Goal: Task Accomplishment & Management: Complete application form

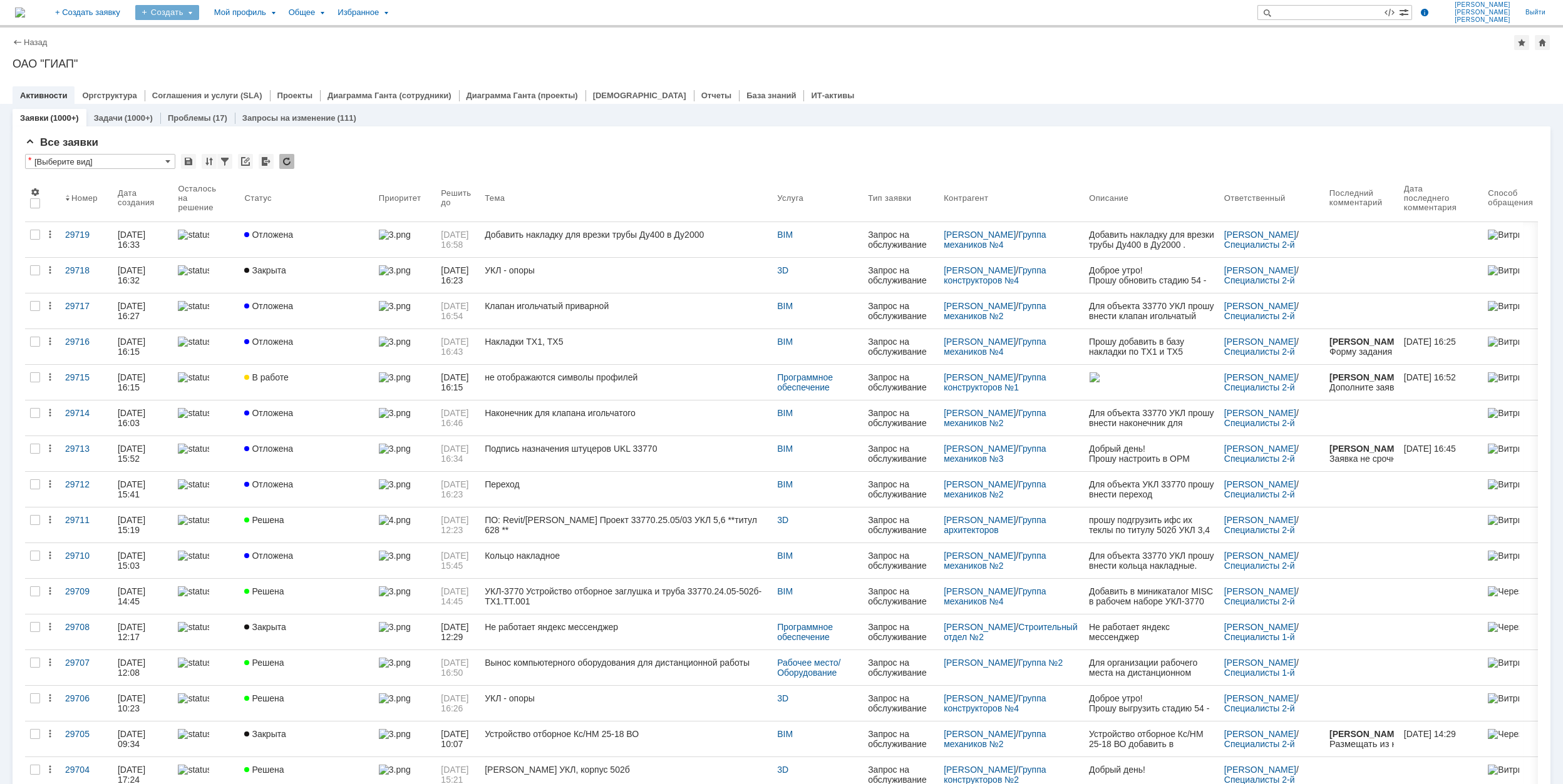
click at [199, 16] on div "Создать" at bounding box center [167, 12] width 64 height 15
click at [233, 78] on link "Заявка" at bounding box center [184, 77] width 95 height 15
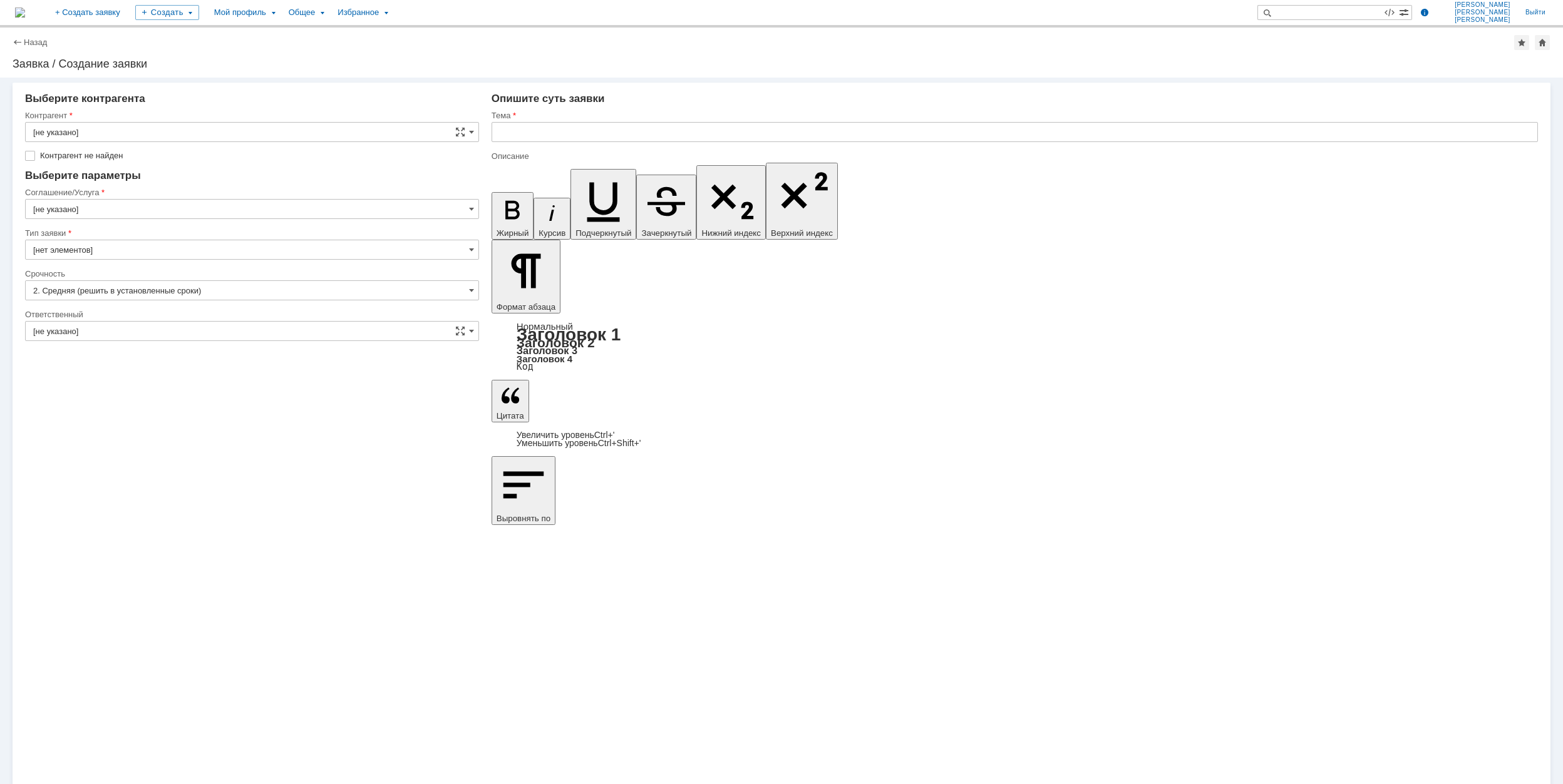
click at [154, 132] on input "[не указано]" at bounding box center [251, 131] width 454 height 20
type input "i"
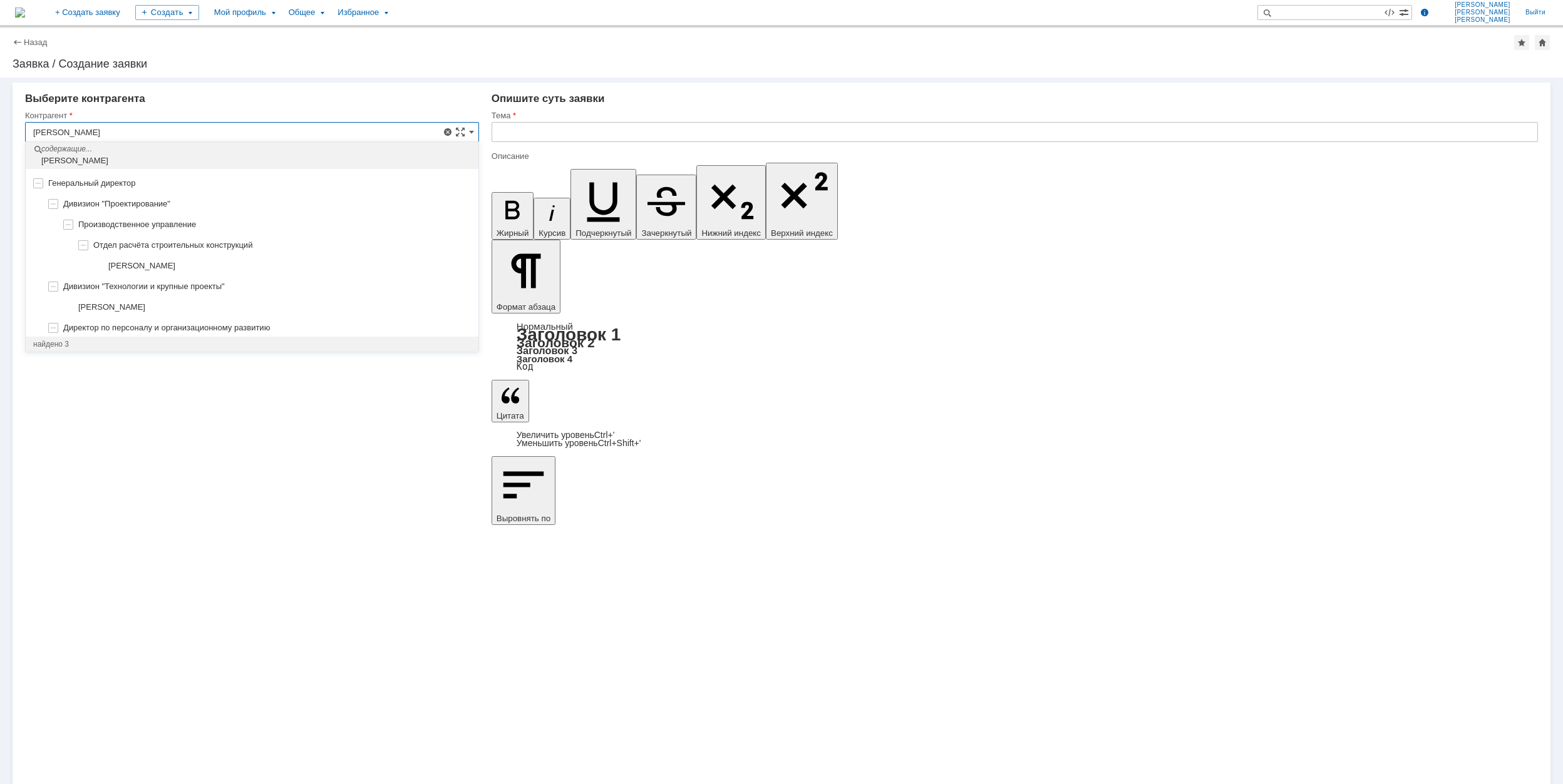
scroll to position [23, 0]
click at [146, 311] on span "[PERSON_NAME]" at bounding box center [112, 305] width 67 height 9
type input "[PERSON_NAME]"
type input "[GEOGRAPHIC_DATA]"
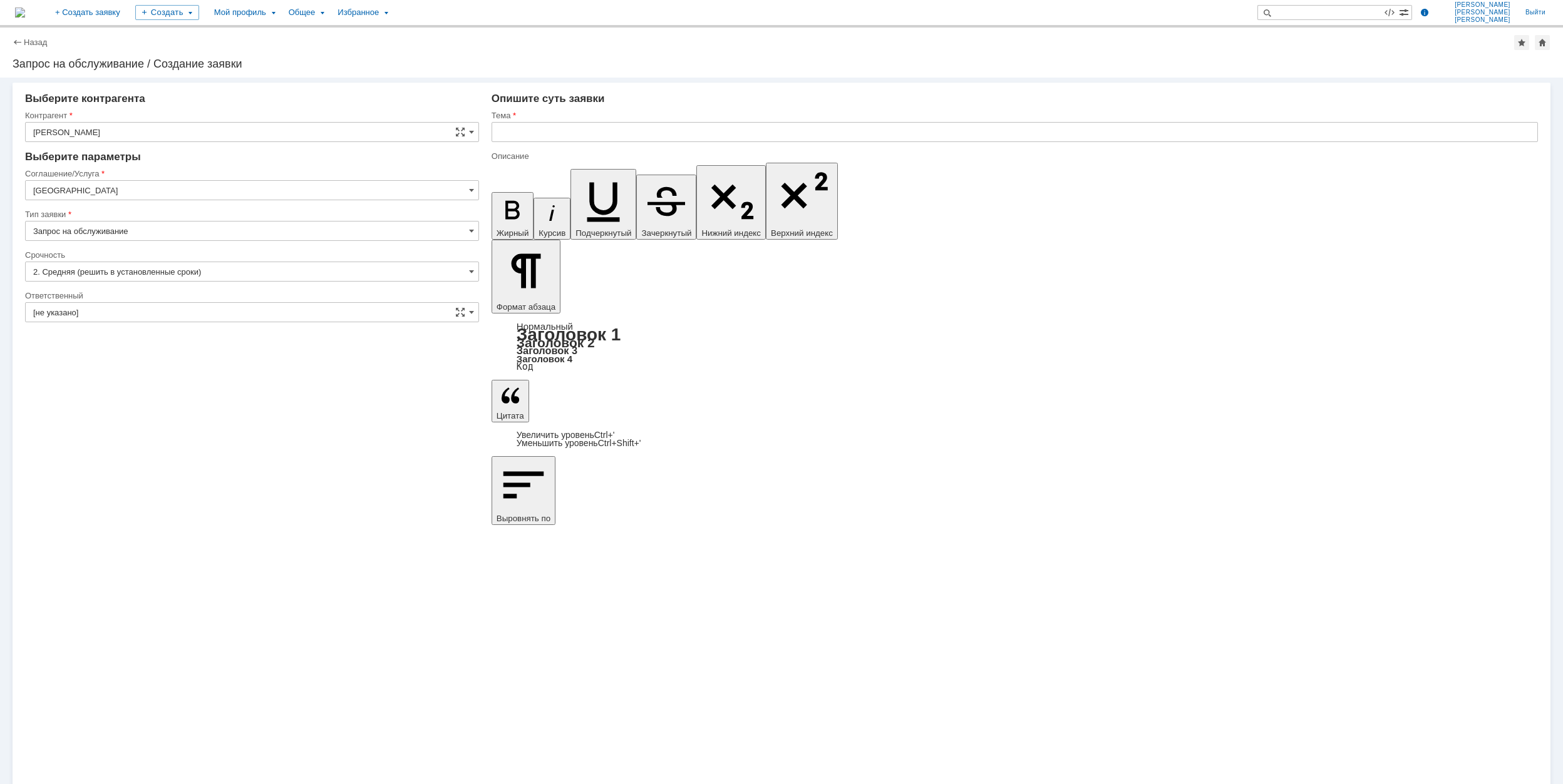
scroll to position [0, 0]
click at [164, 191] on input "[GEOGRAPHIC_DATA]" at bounding box center [251, 190] width 454 height 20
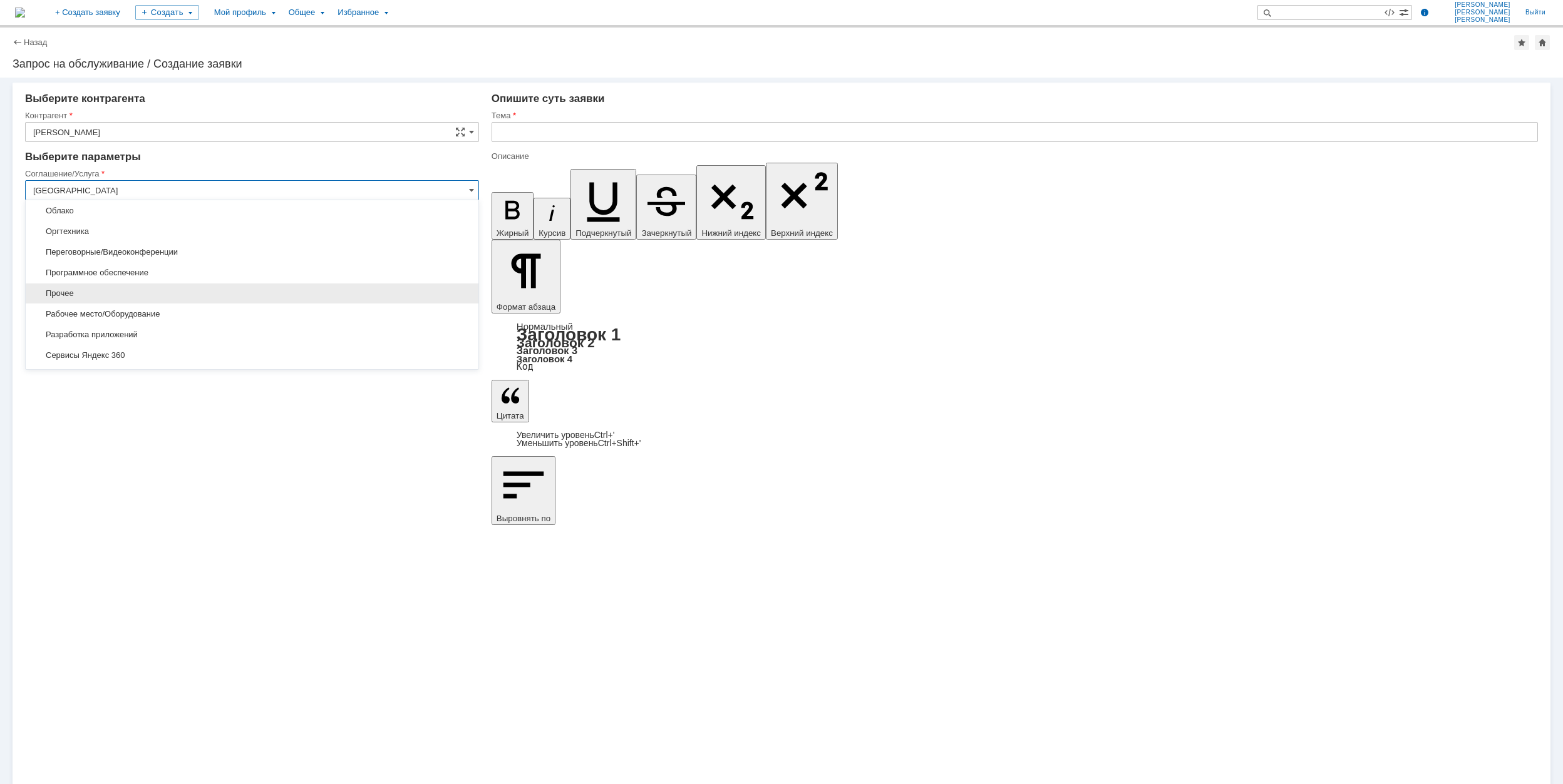
click at [101, 287] on div "Прочее" at bounding box center [252, 294] width 453 height 20
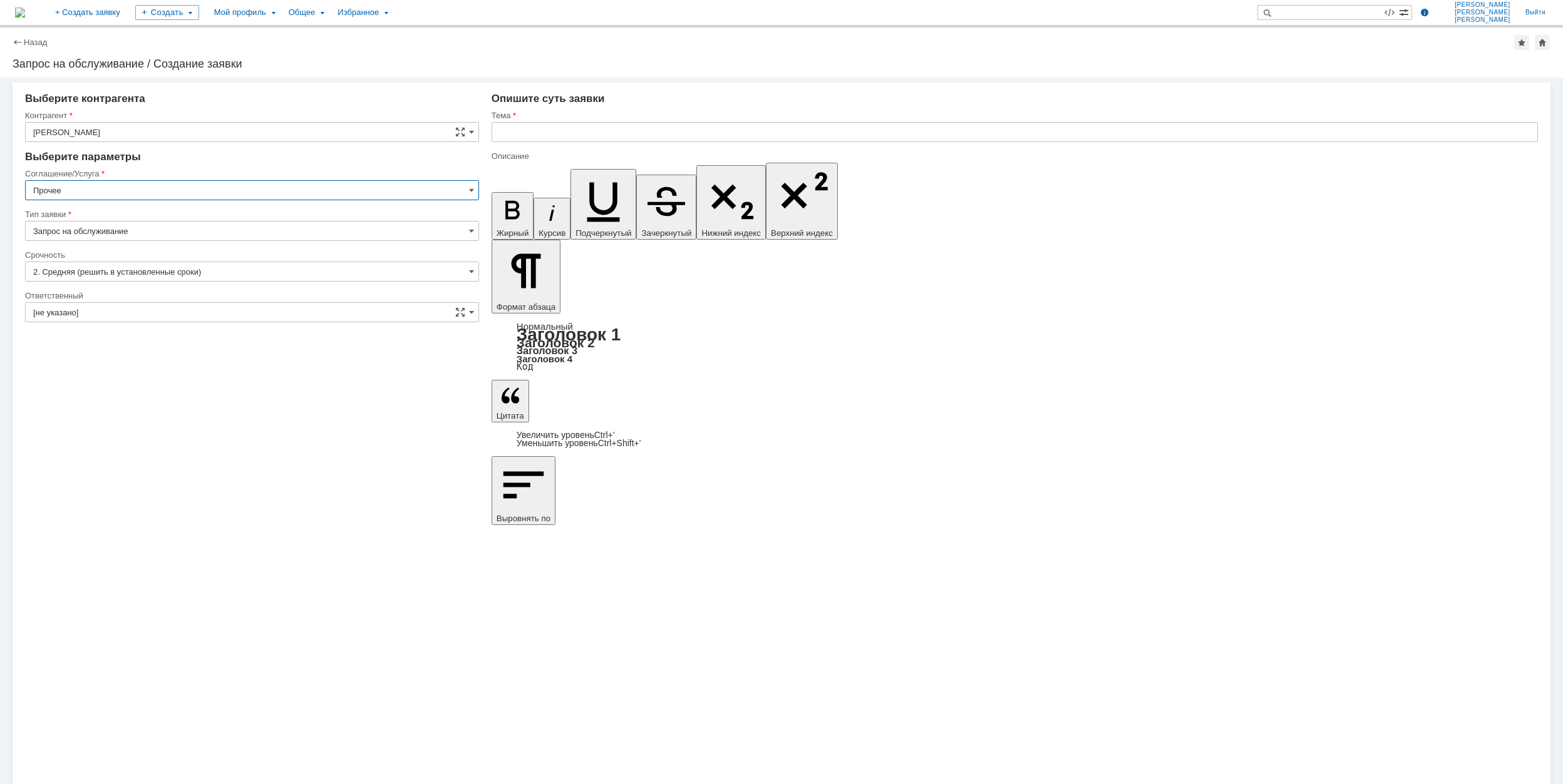
type input "Прочее"
click at [116, 312] on input "[не указано]" at bounding box center [251, 312] width 454 height 20
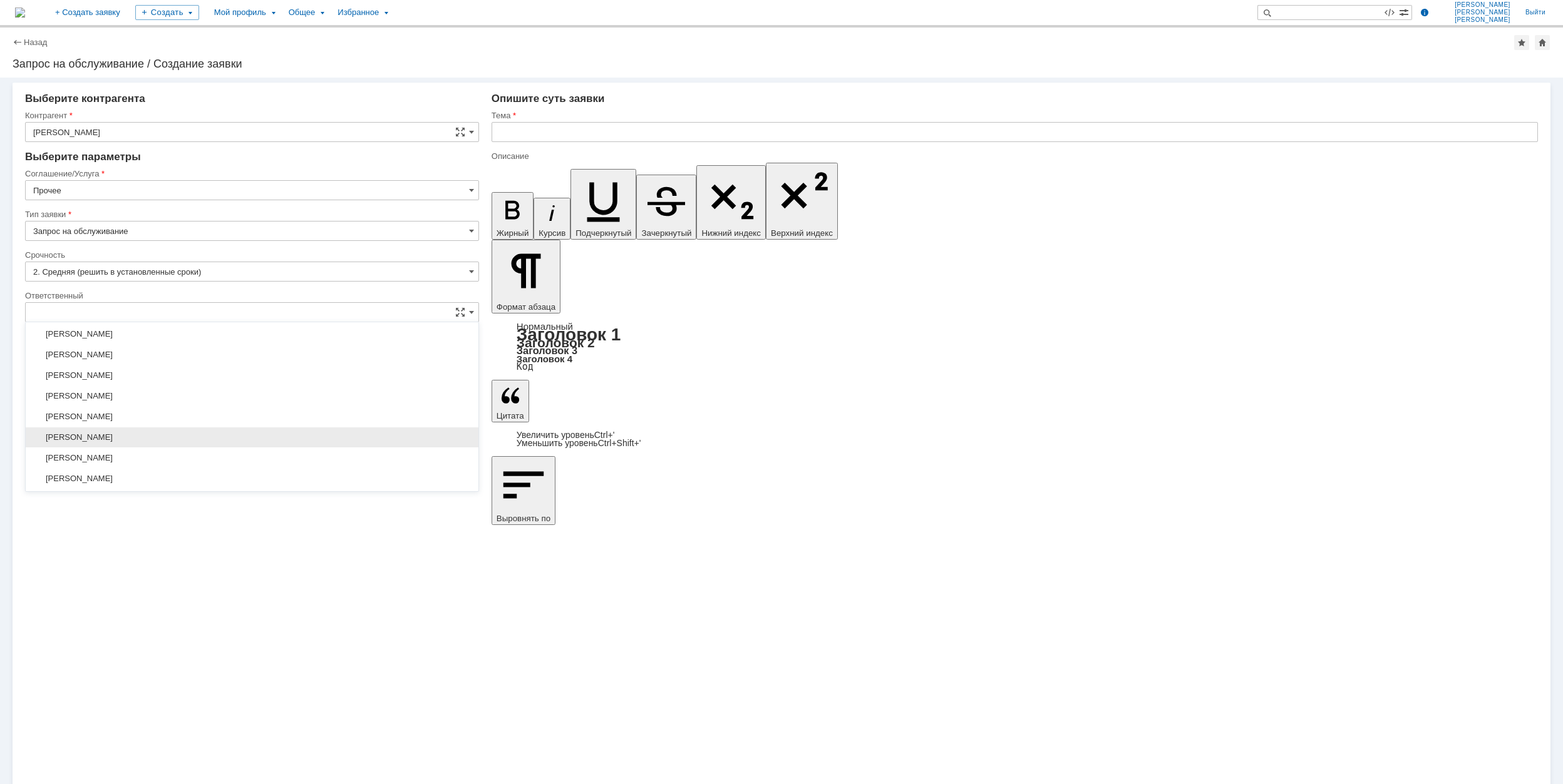
click at [137, 436] on div "[PERSON_NAME]" at bounding box center [252, 437] width 453 height 20
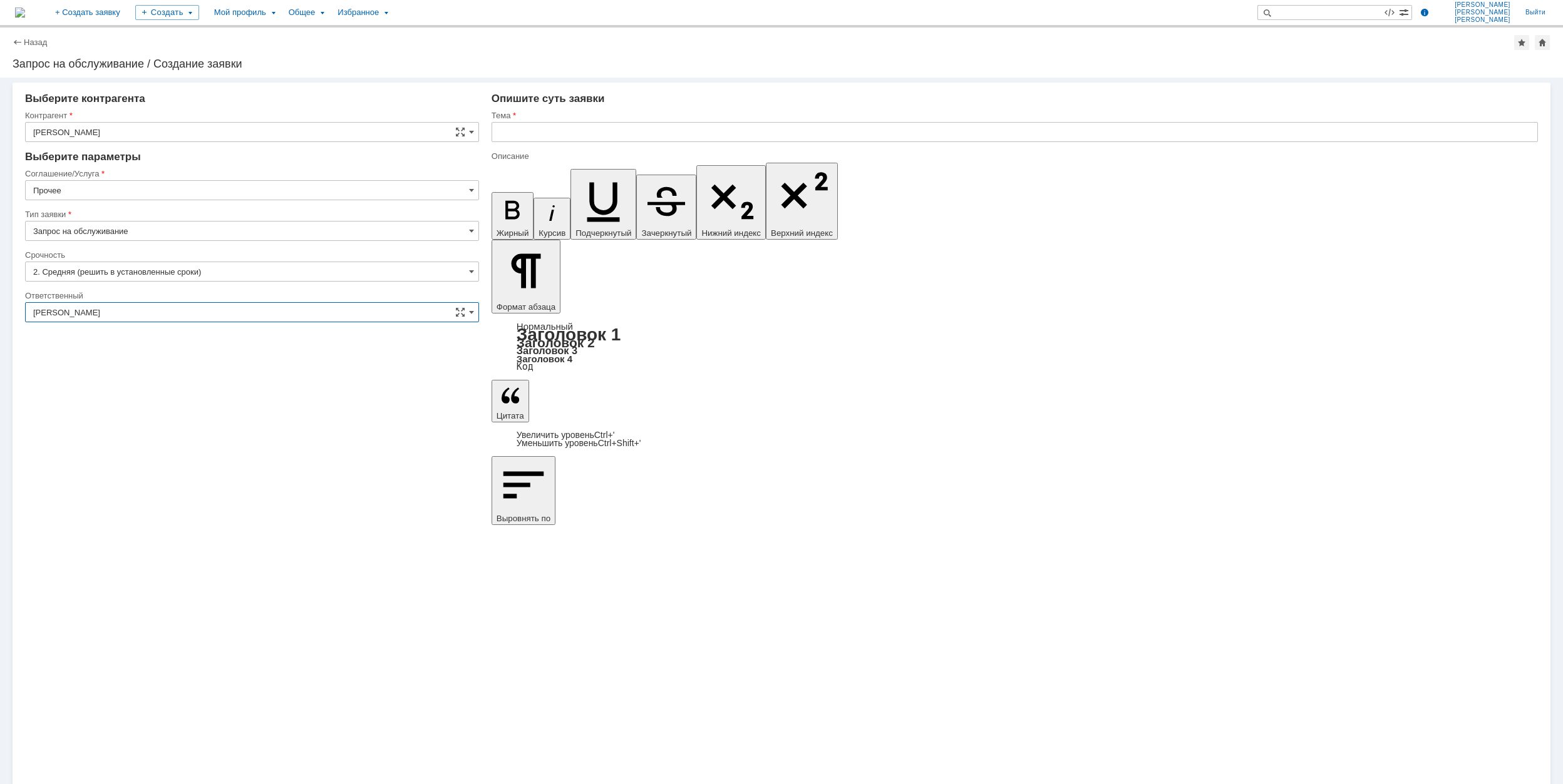
type input "[PERSON_NAME]"
click at [541, 132] on input "text" at bounding box center [1015, 131] width 1047 height 20
type input "Запись презентации"
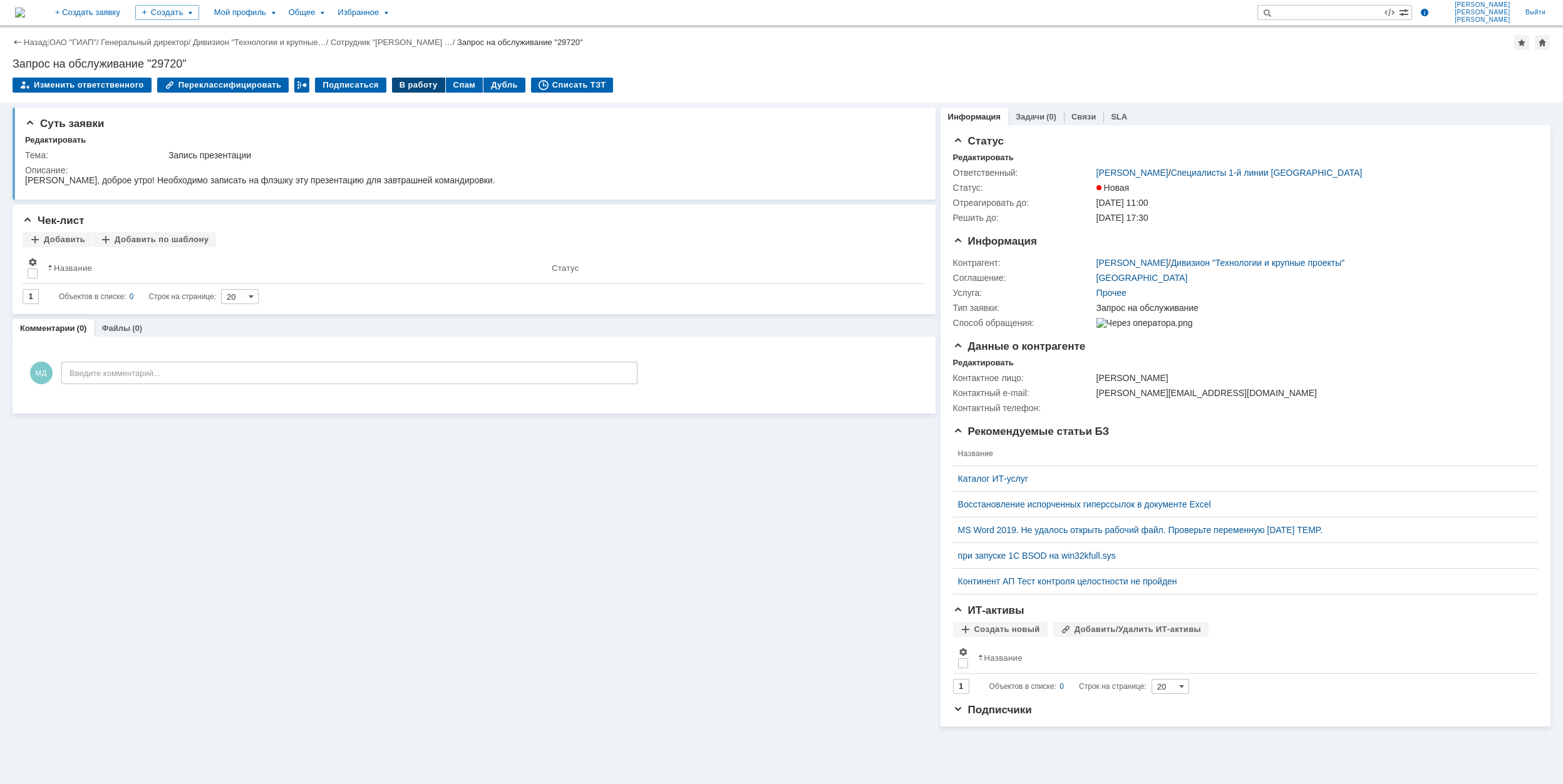
click at [399, 89] on div "В работу" at bounding box center [418, 85] width 53 height 15
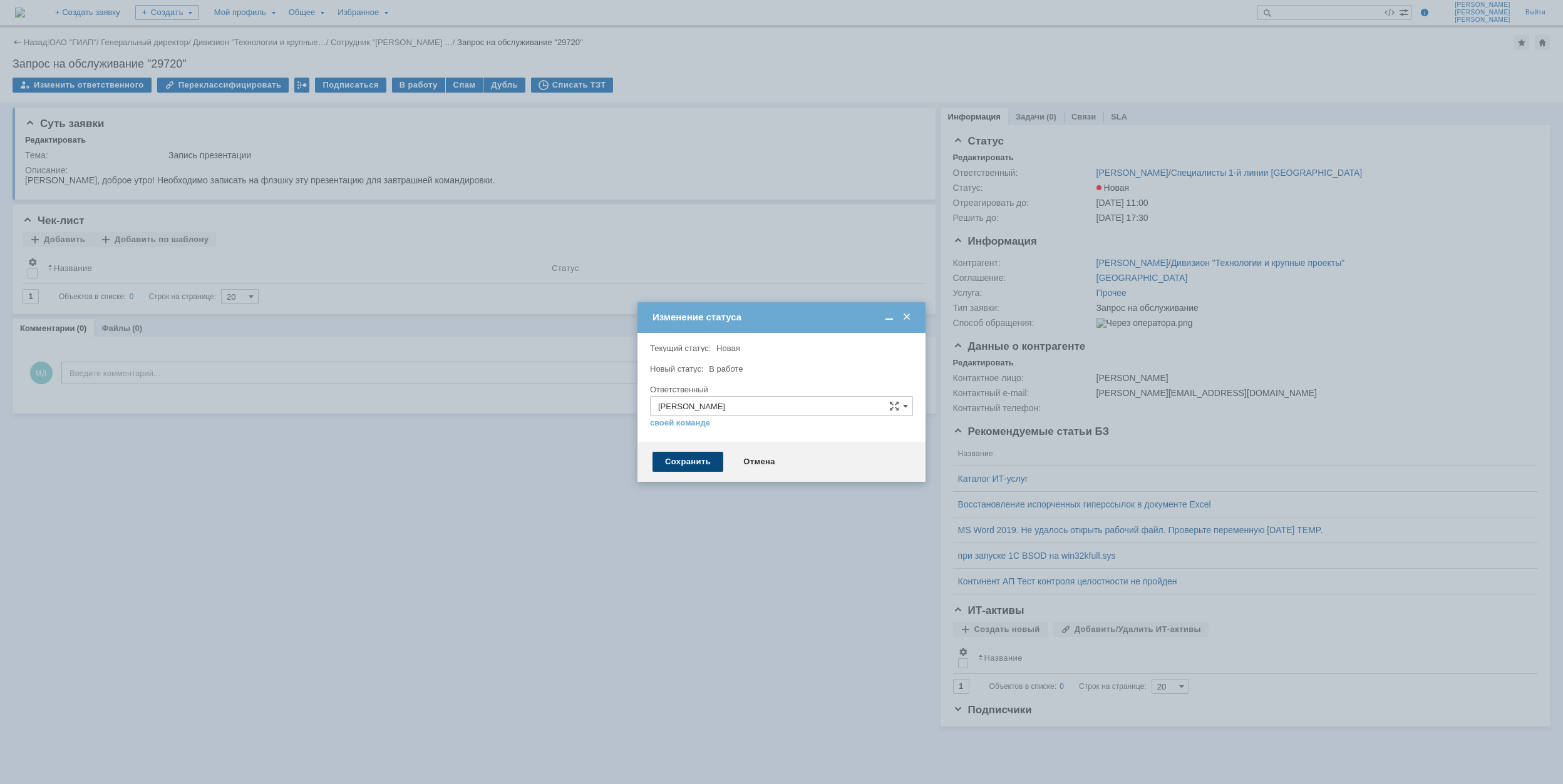
click at [690, 462] on div "Сохранить" at bounding box center [688, 462] width 71 height 20
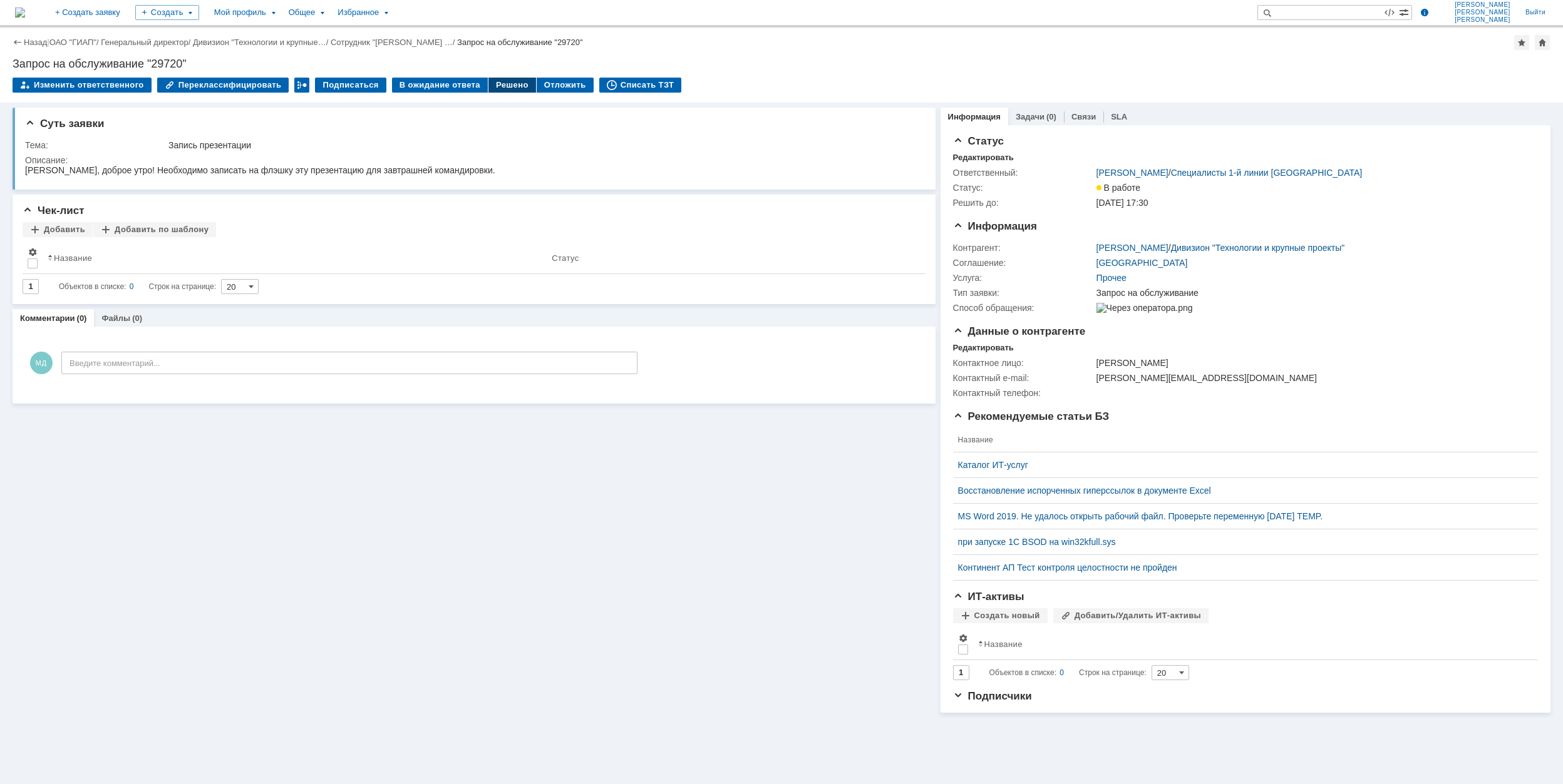
click at [502, 82] on div "Решено" at bounding box center [512, 85] width 48 height 15
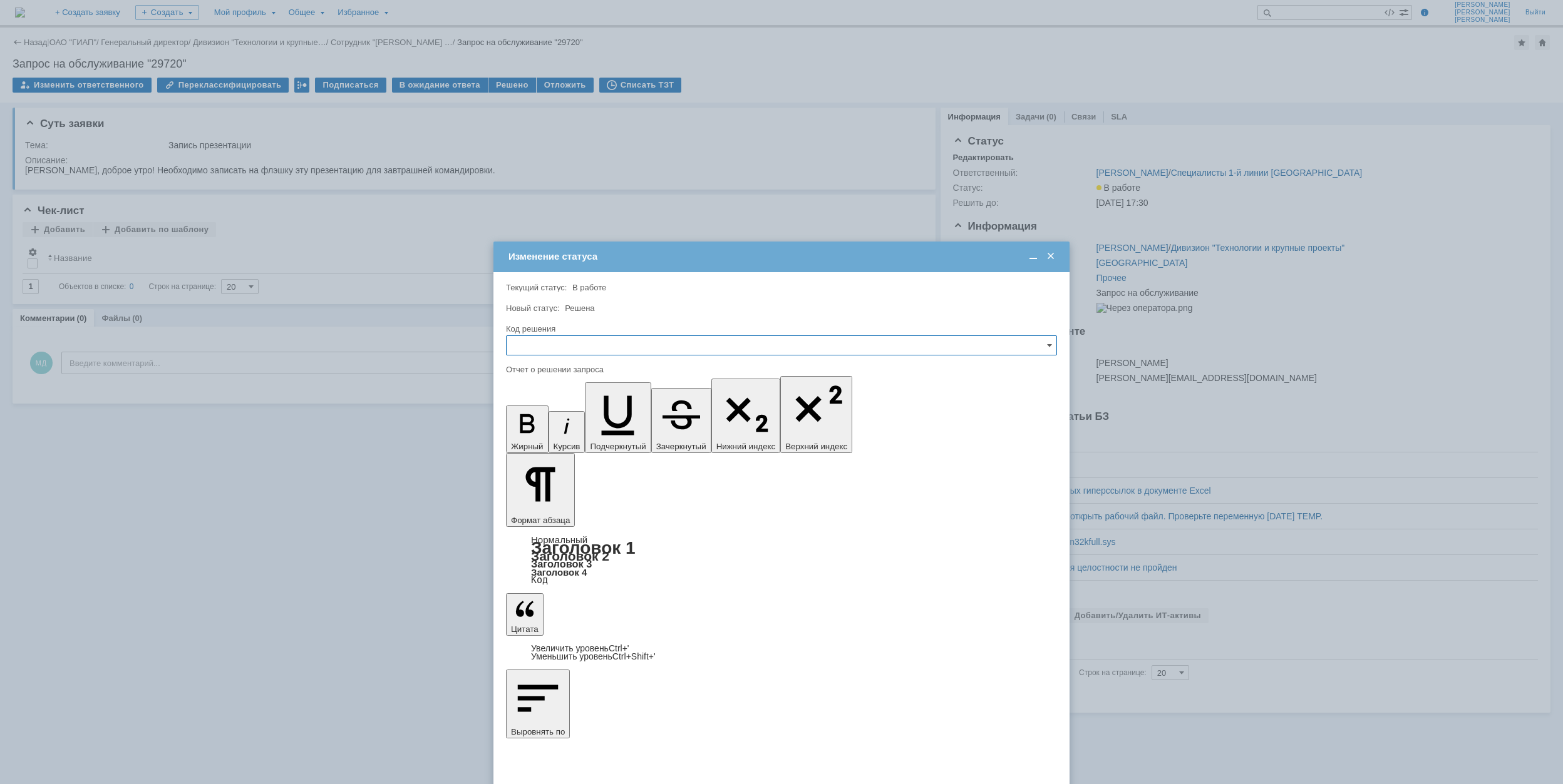
click at [709, 348] on input "text" at bounding box center [782, 346] width 551 height 20
click at [636, 431] on span "Решено" at bounding box center [782, 430] width 534 height 10
type input "Решено"
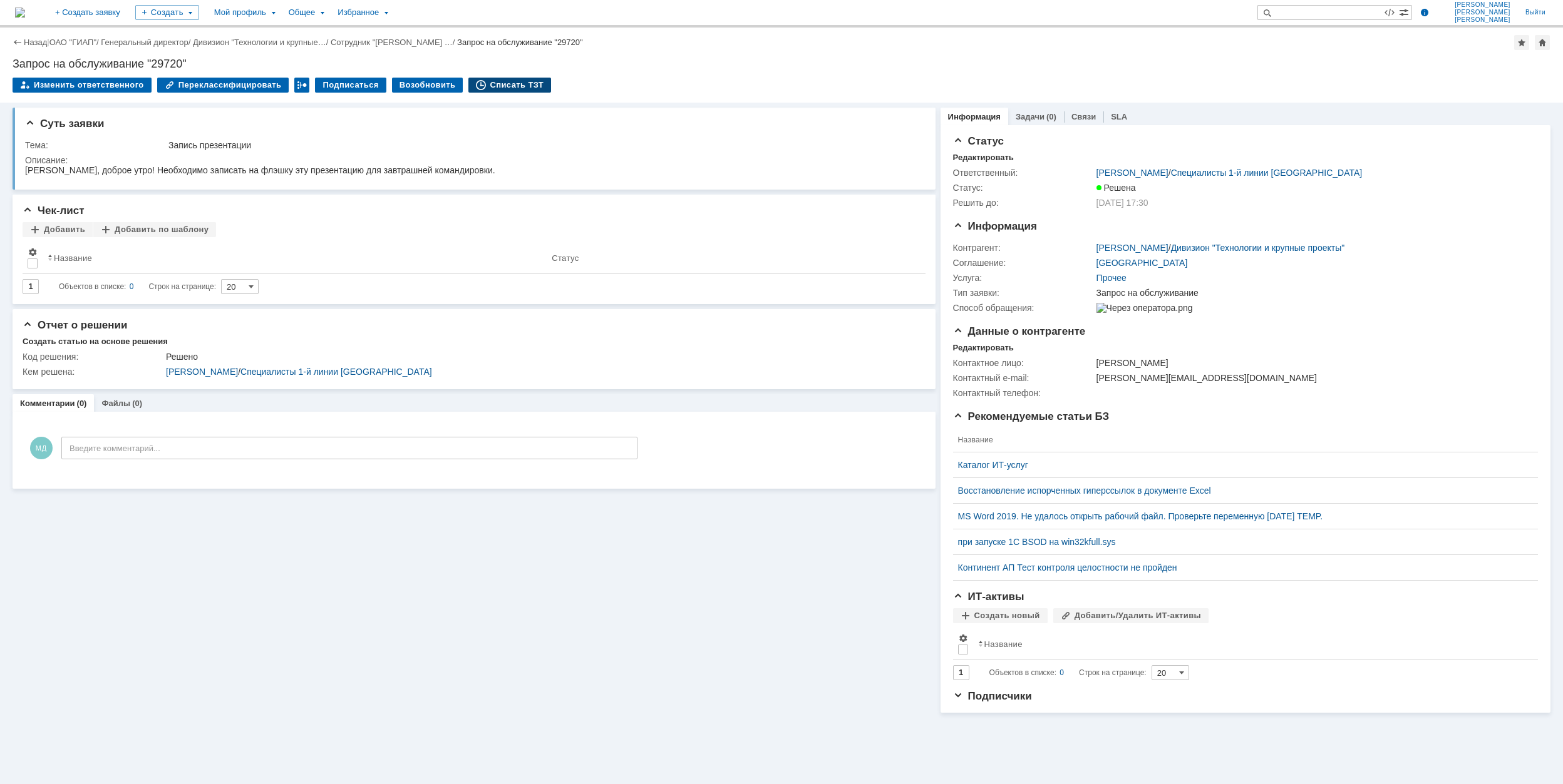
click at [483, 79] on div "Списать ТЗТ" at bounding box center [509, 85] width 83 height 15
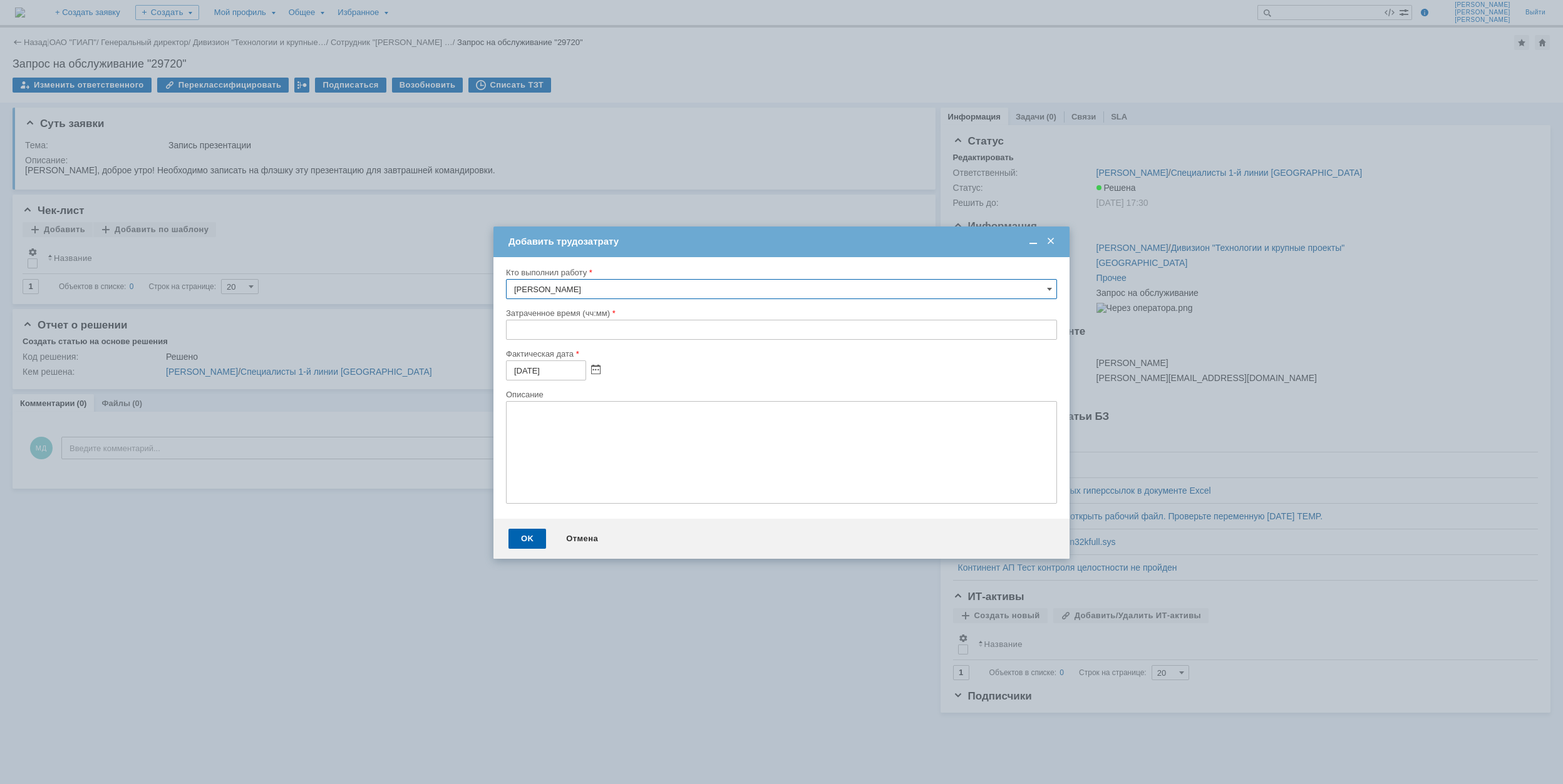
click at [516, 326] on input "text" at bounding box center [782, 330] width 551 height 20
type input "00:30"
click at [524, 538] on div "OK" at bounding box center [527, 539] width 38 height 20
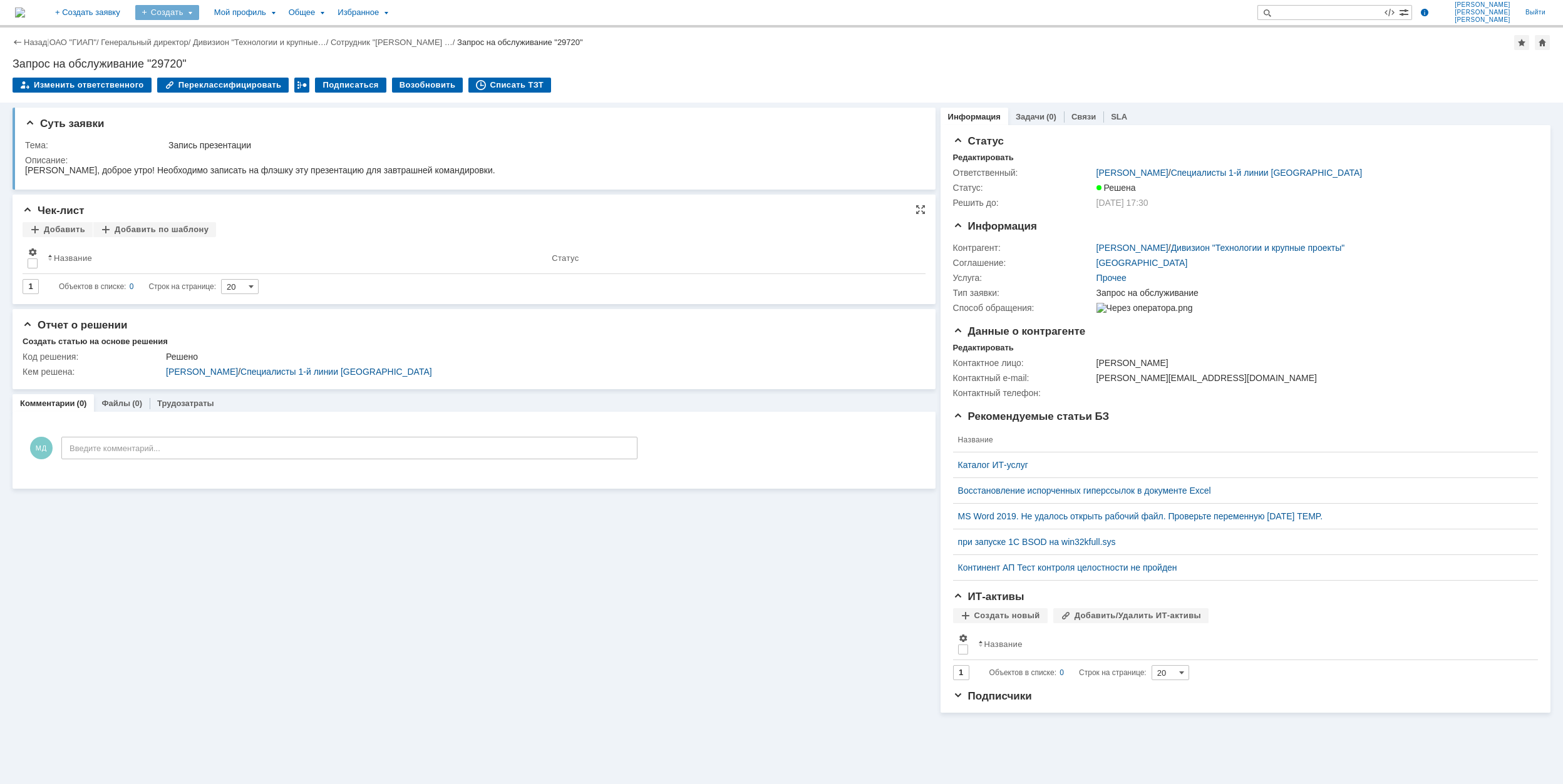
click at [199, 10] on div "Создать" at bounding box center [167, 12] width 64 height 15
click at [233, 71] on link "Заявка" at bounding box center [184, 77] width 95 height 15
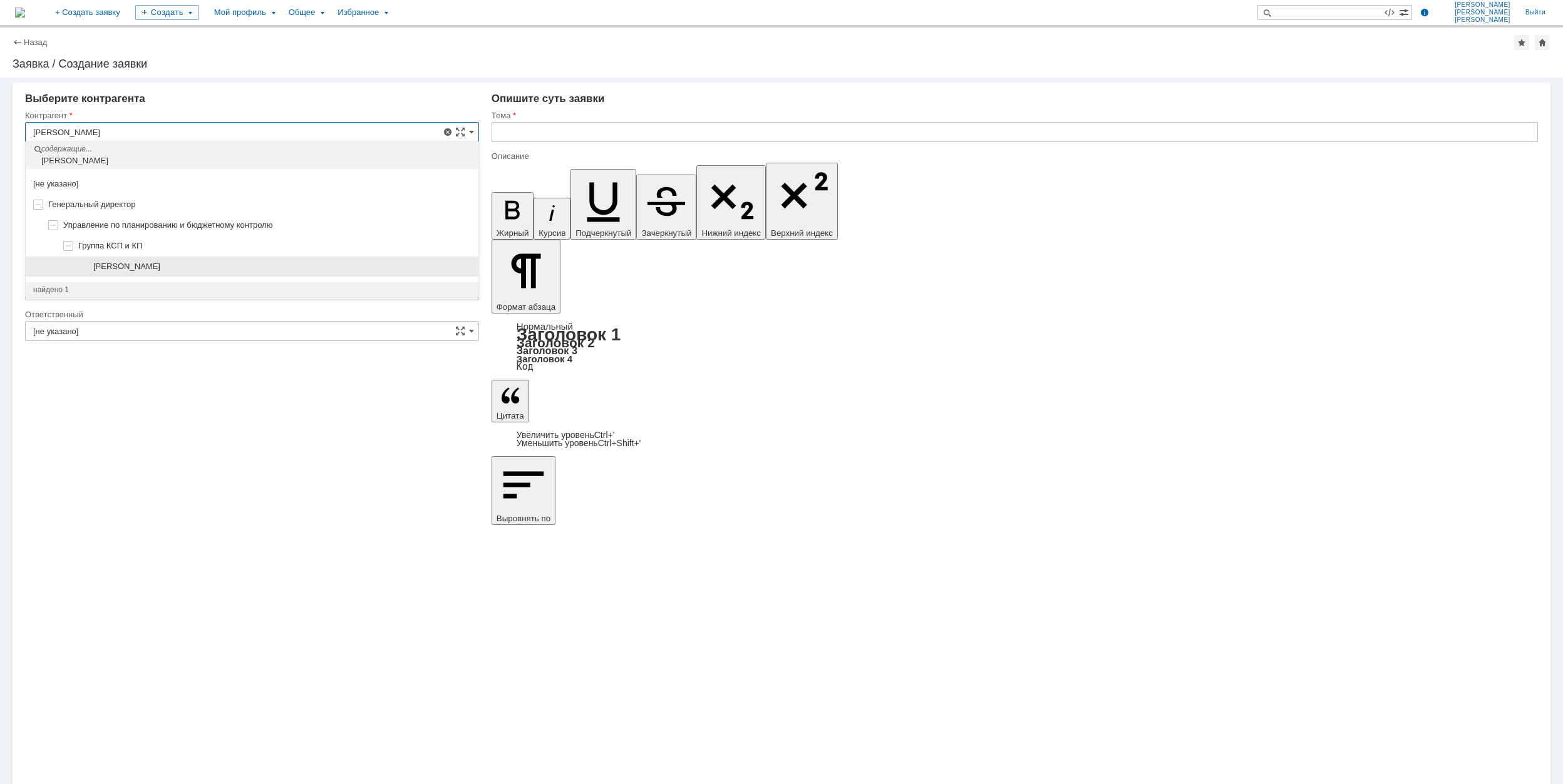
click at [308, 264] on div "[PERSON_NAME]" at bounding box center [282, 267] width 378 height 10
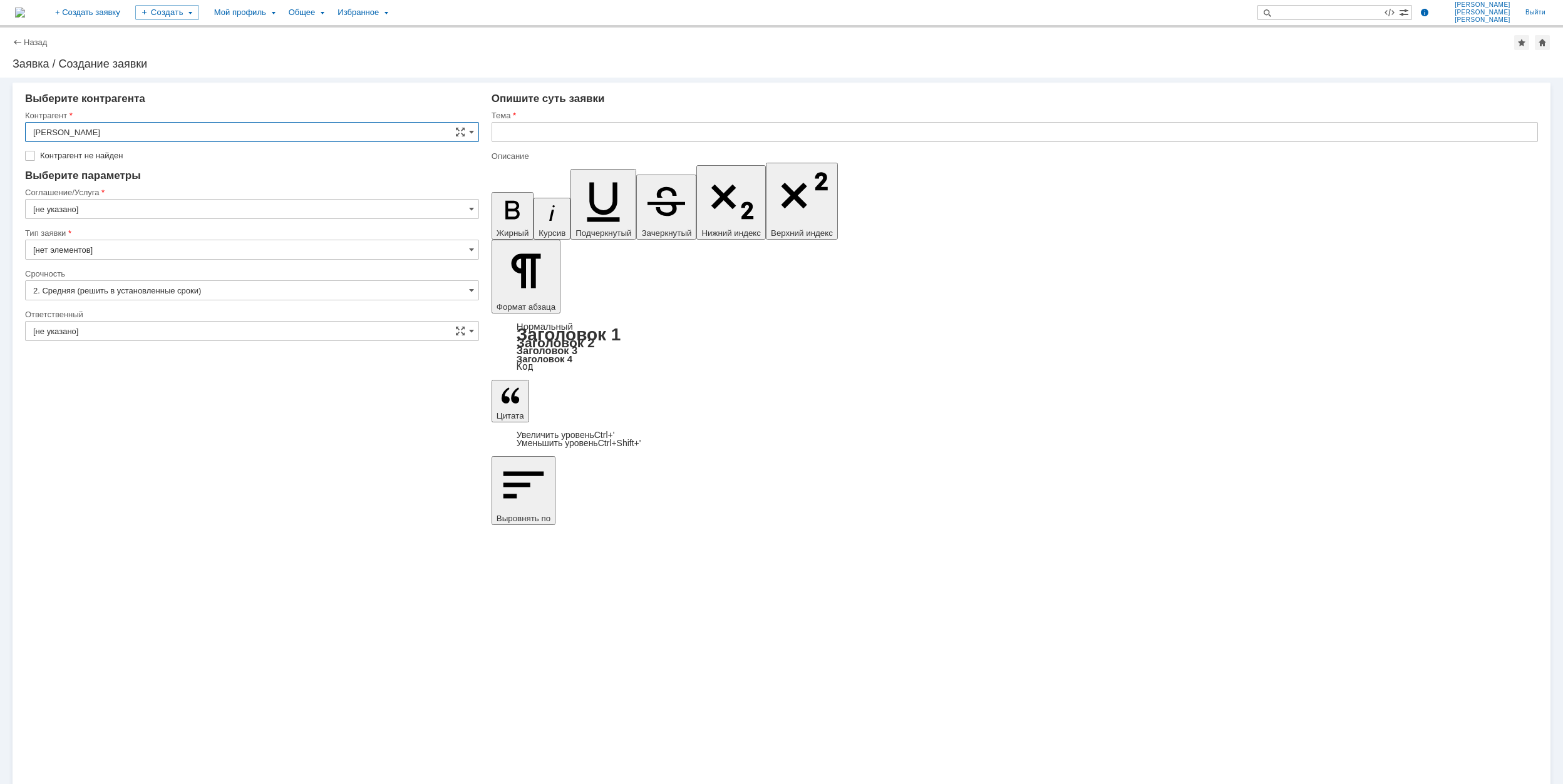
type input "[PERSON_NAME]"
type input "[GEOGRAPHIC_DATA]"
click at [146, 198] on input "[GEOGRAPHIC_DATA]" at bounding box center [251, 190] width 454 height 20
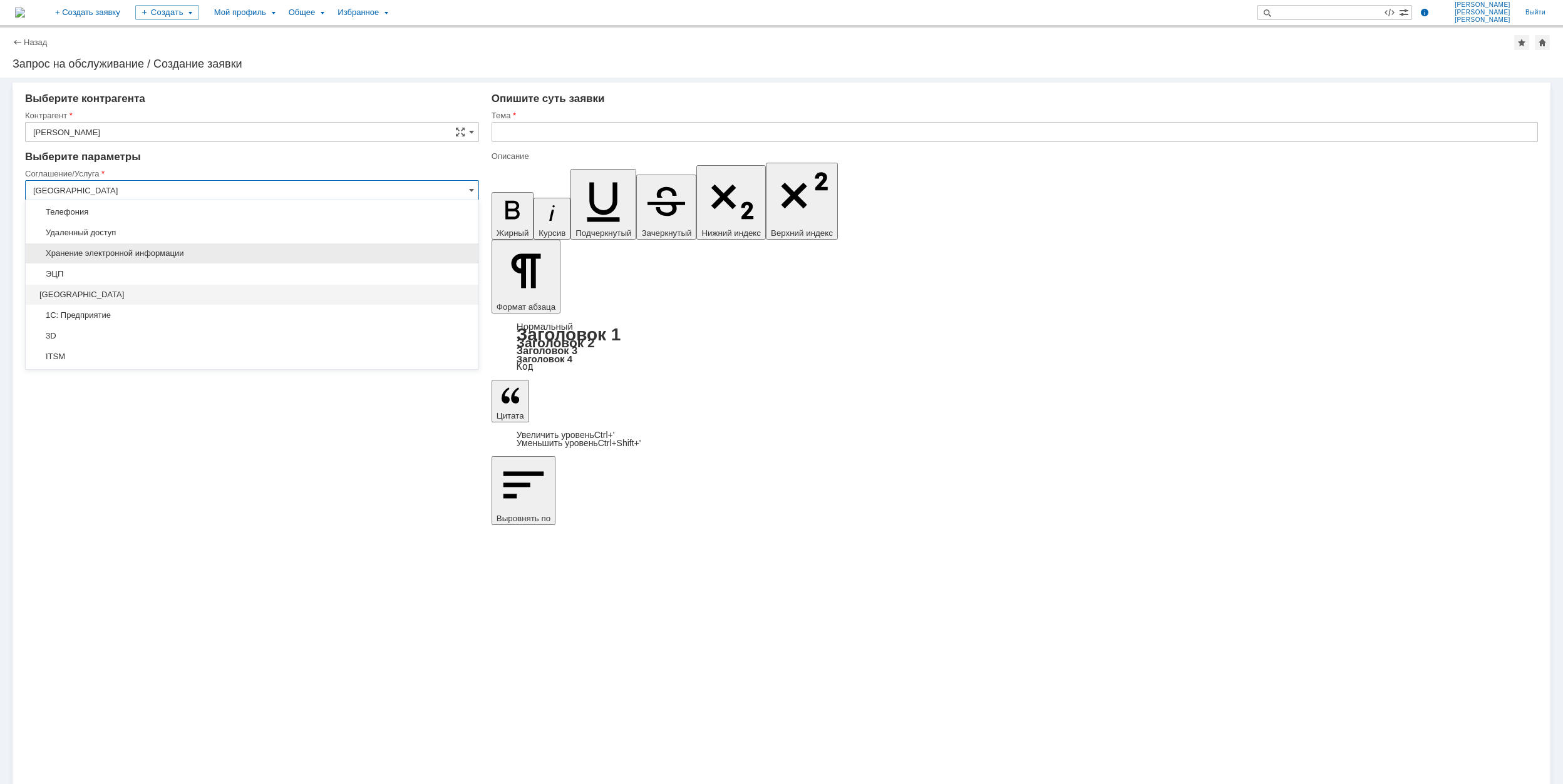
click at [196, 253] on span "Хранение электронной информации" at bounding box center [251, 253] width 438 height 10
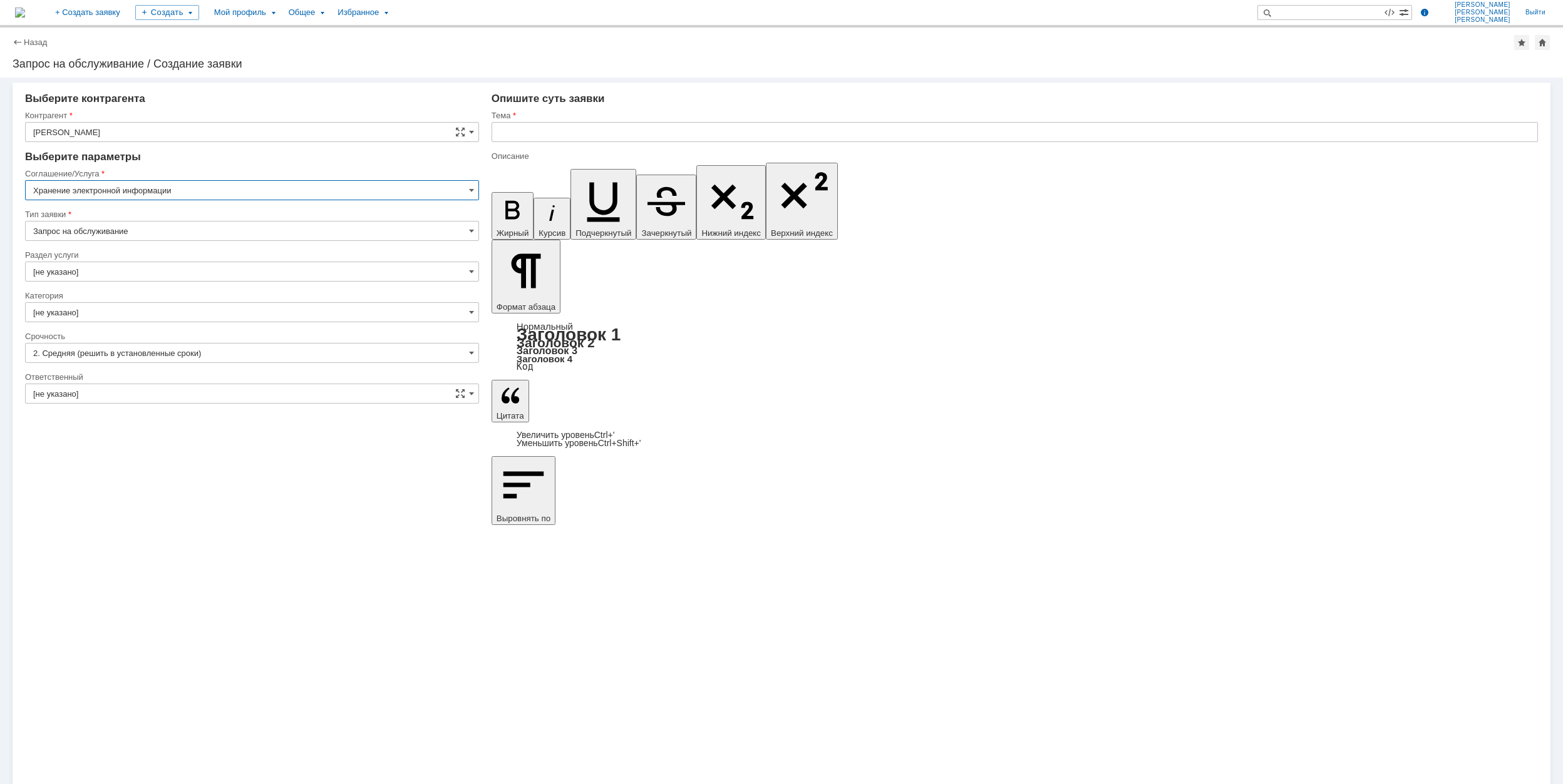
type input "Хранение электронной информации"
click at [131, 263] on input "[не указано]" at bounding box center [251, 272] width 454 height 20
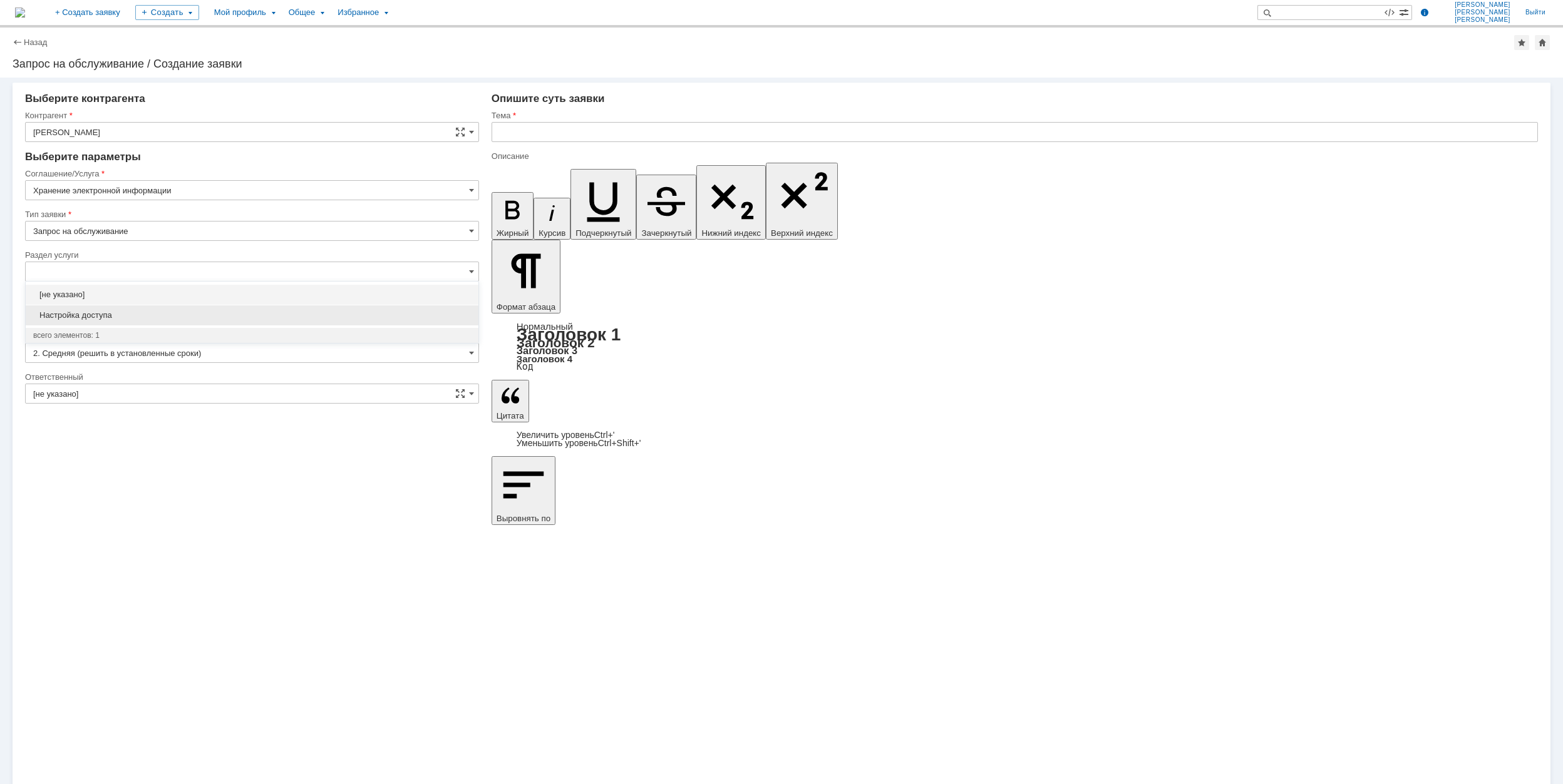
click at [218, 311] on span "Настройка доступа" at bounding box center [251, 316] width 438 height 10
type input "Настройка доступа"
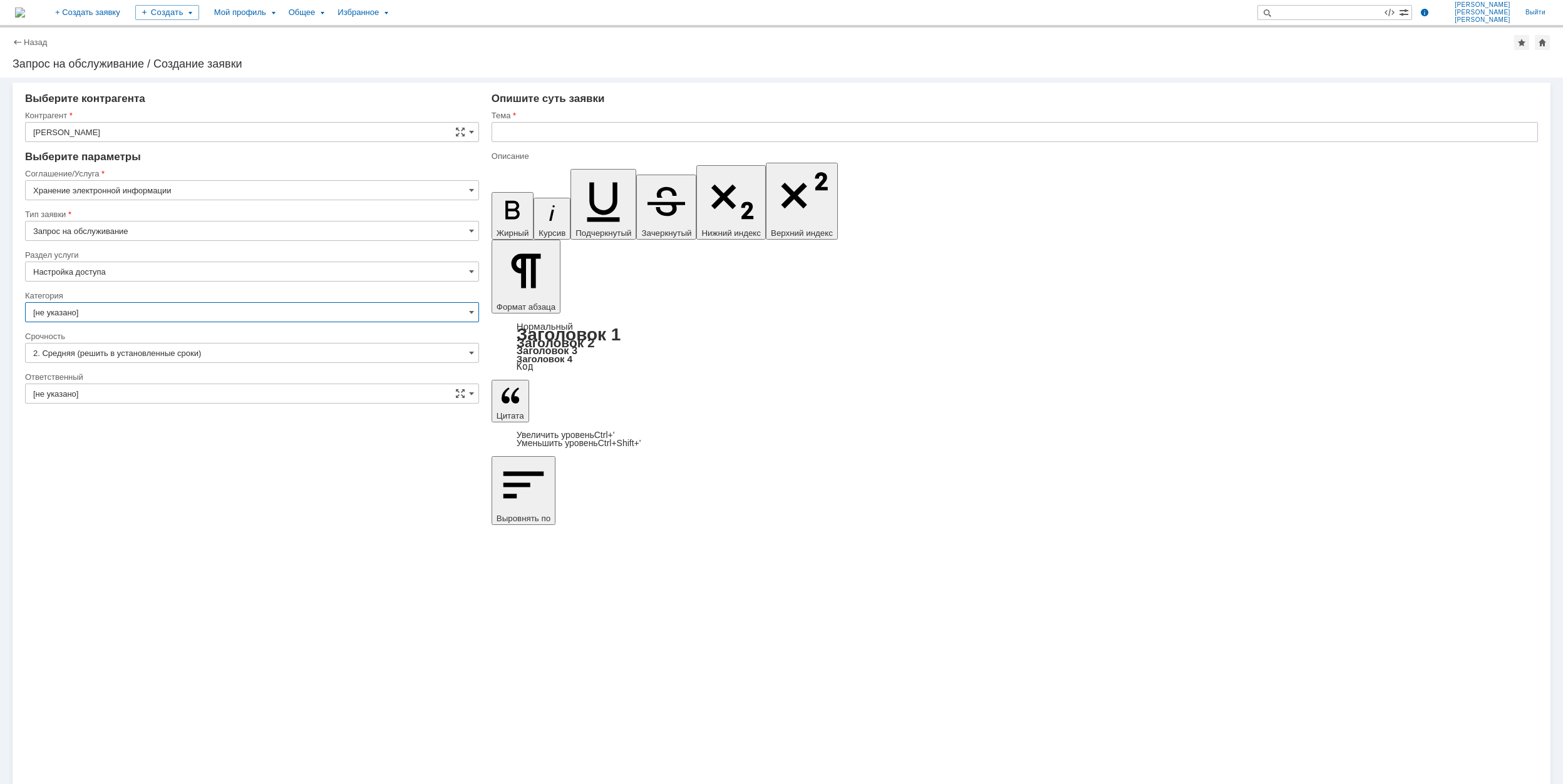
click at [171, 316] on input "[не указано]" at bounding box center [251, 312] width 454 height 20
type input "Настройка доступа"
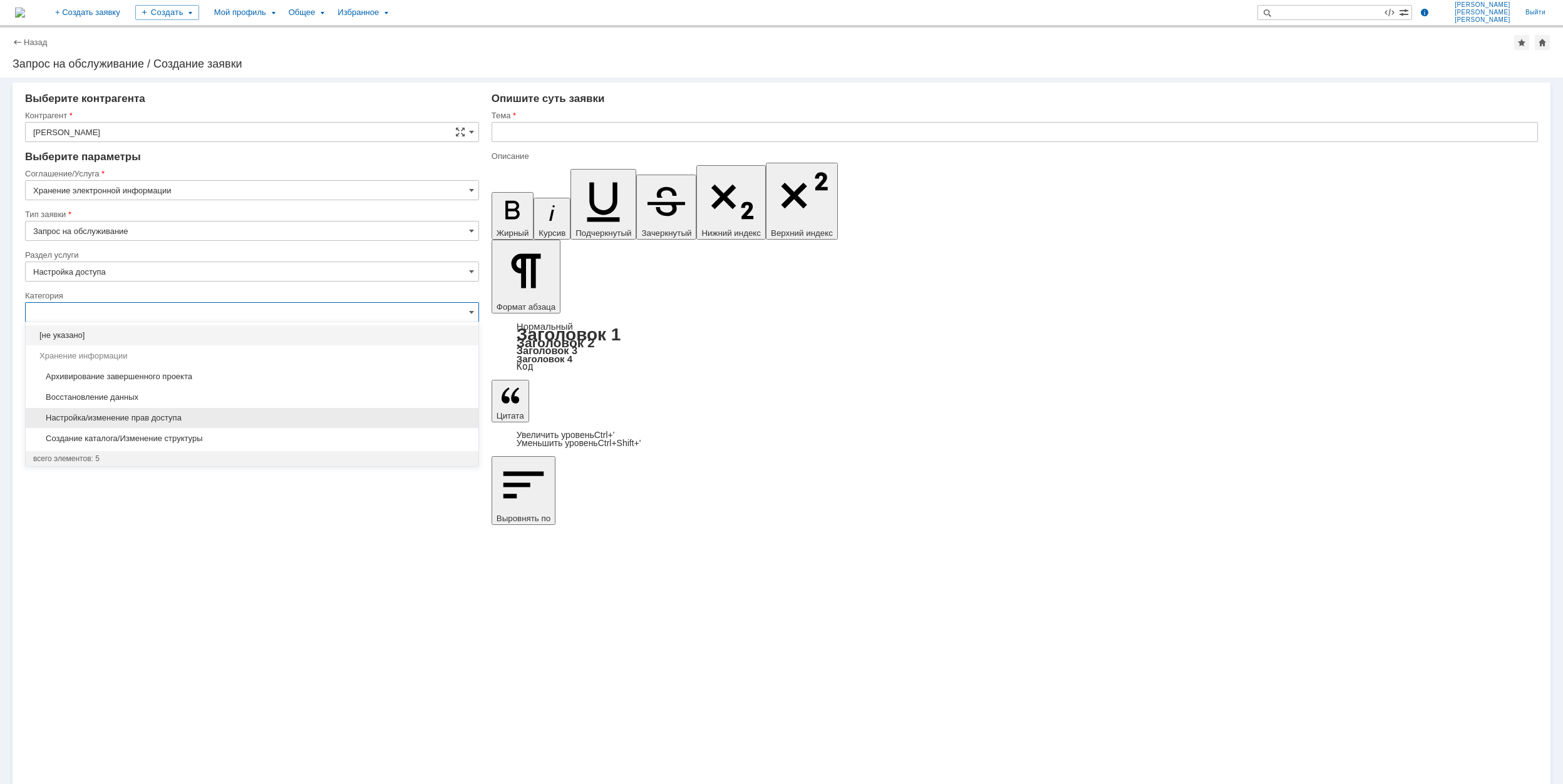
click at [189, 418] on span "Настройка/изменение прав доступа" at bounding box center [251, 418] width 438 height 10
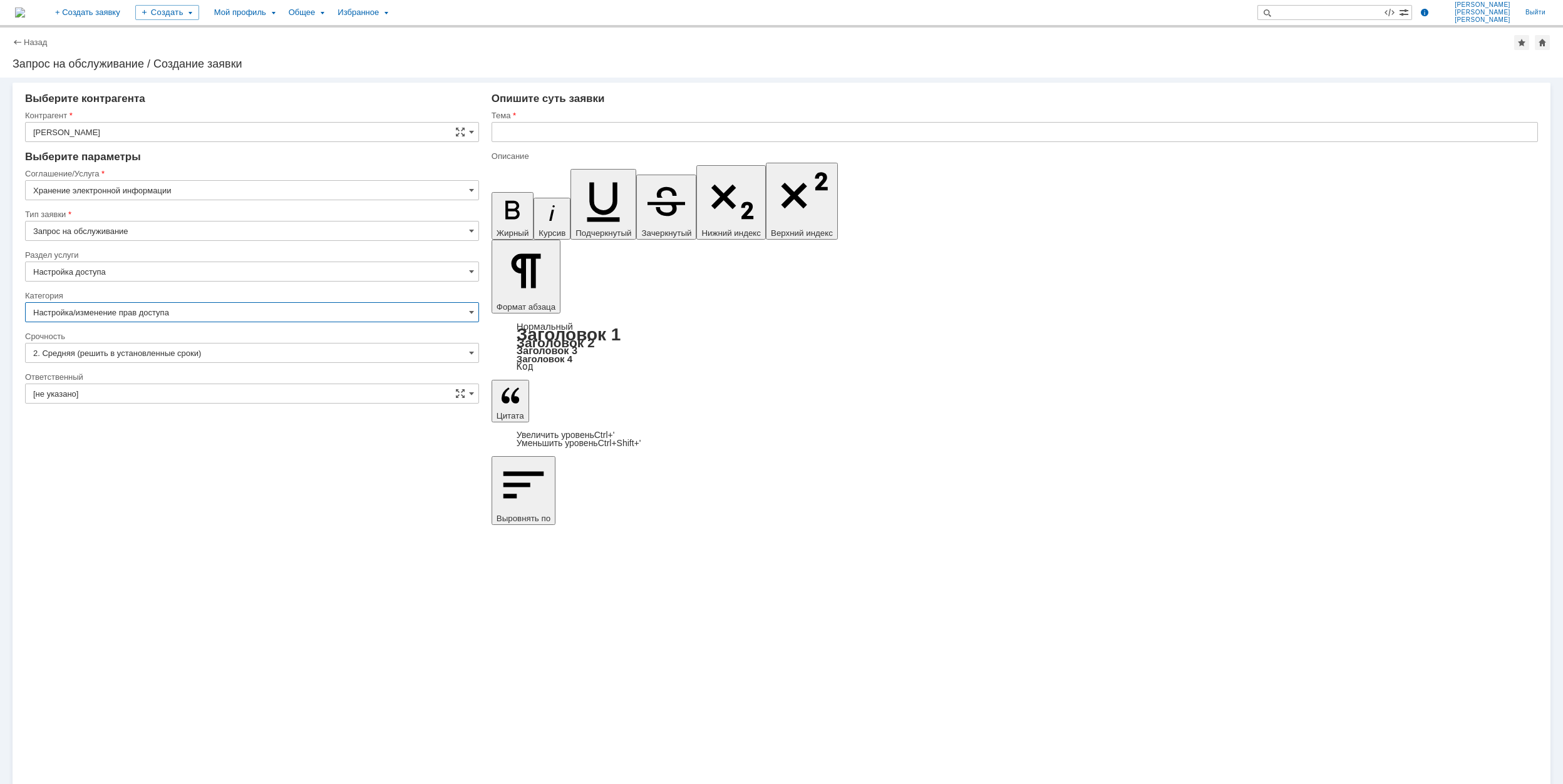
type input "Настройка/изменение прав доступа"
click at [213, 399] on input "[не указано]" at bounding box center [251, 393] width 454 height 20
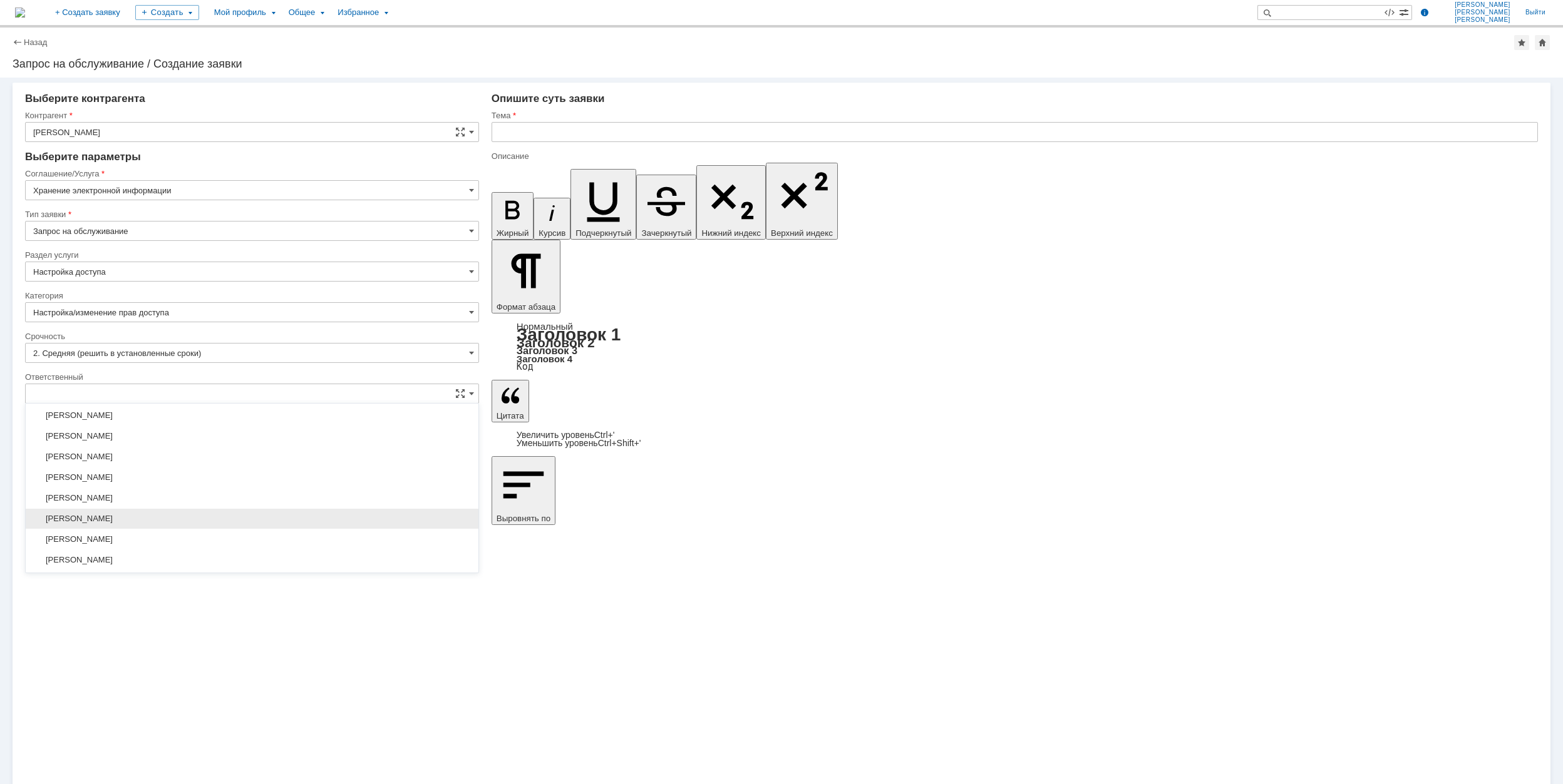
click at [231, 521] on span "[PERSON_NAME]" at bounding box center [251, 519] width 438 height 10
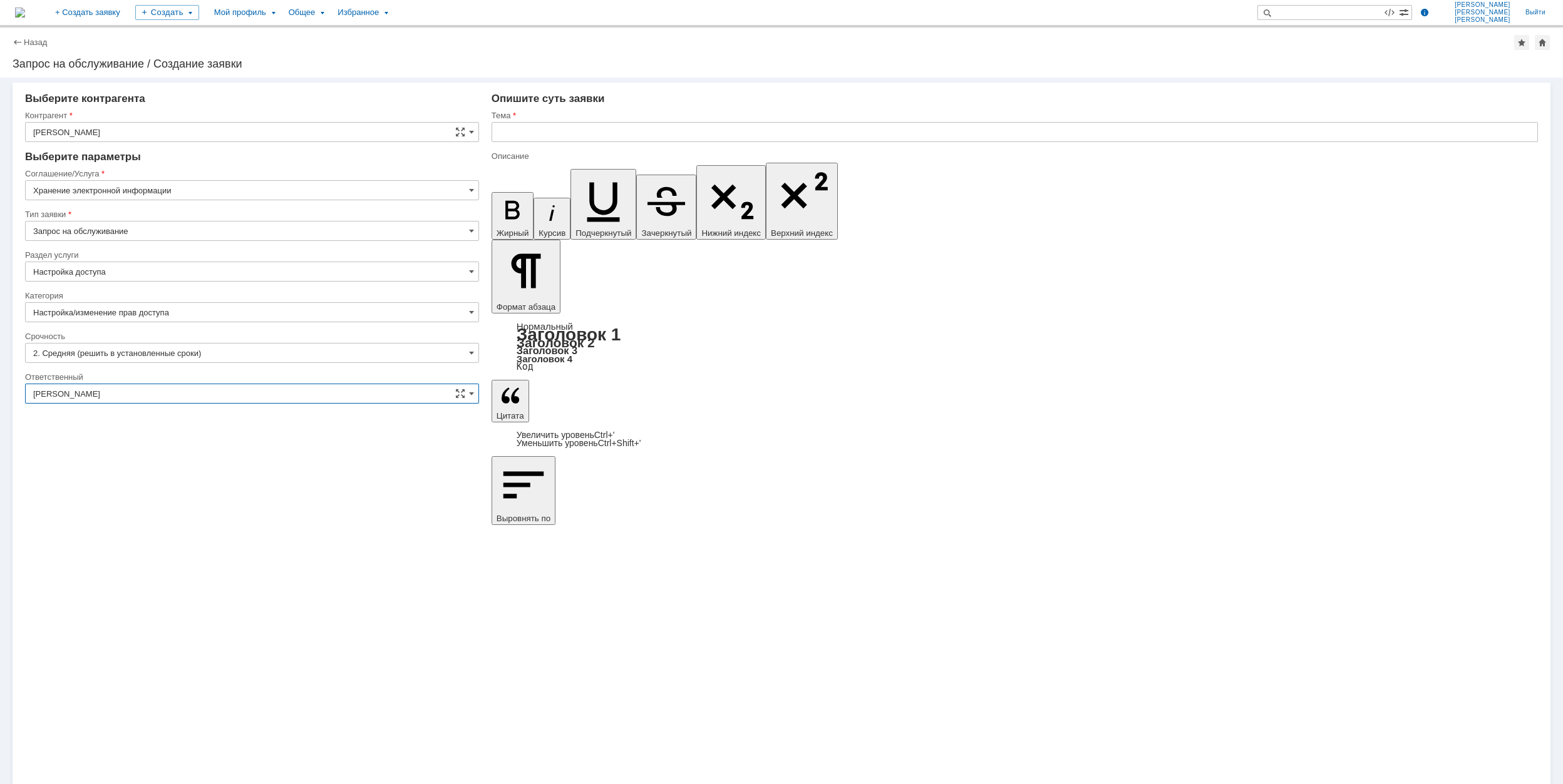
type input "[PERSON_NAME]"
click at [528, 122] on input "text" at bounding box center [1015, 131] width 1047 height 20
paste input "\\Rumofsv0001\1875_п-19_аммиак-4_гродно$\2_Переписка\[DEMOGRAPHIC_DATA]-Реестр …"
type input "\\Rumofsv0001\1875_п-19_аммиак-4_гродно$\2_Переписка\[DEMOGRAPHIC_DATA]-Реестр …"
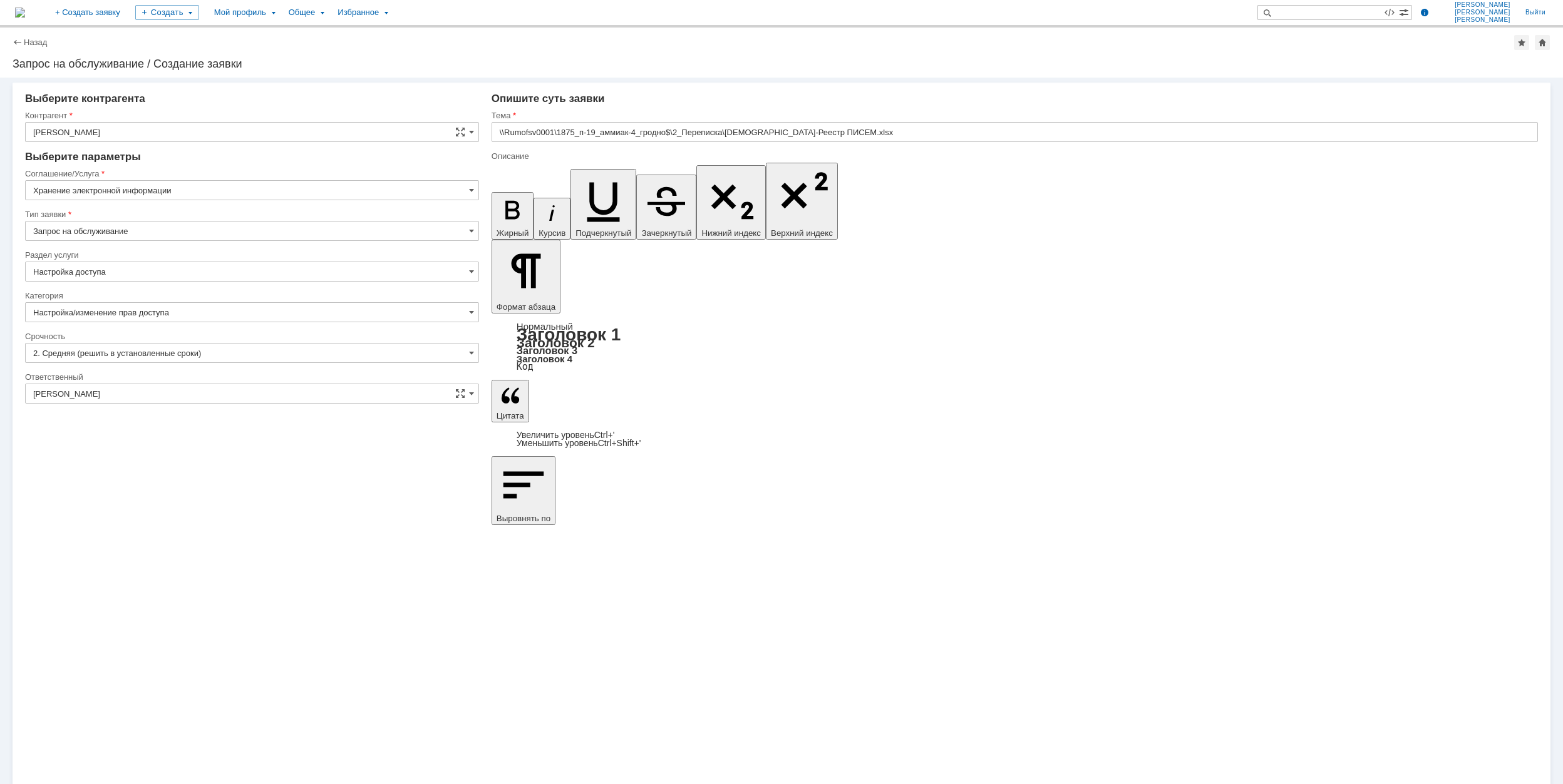
scroll to position [944, 3]
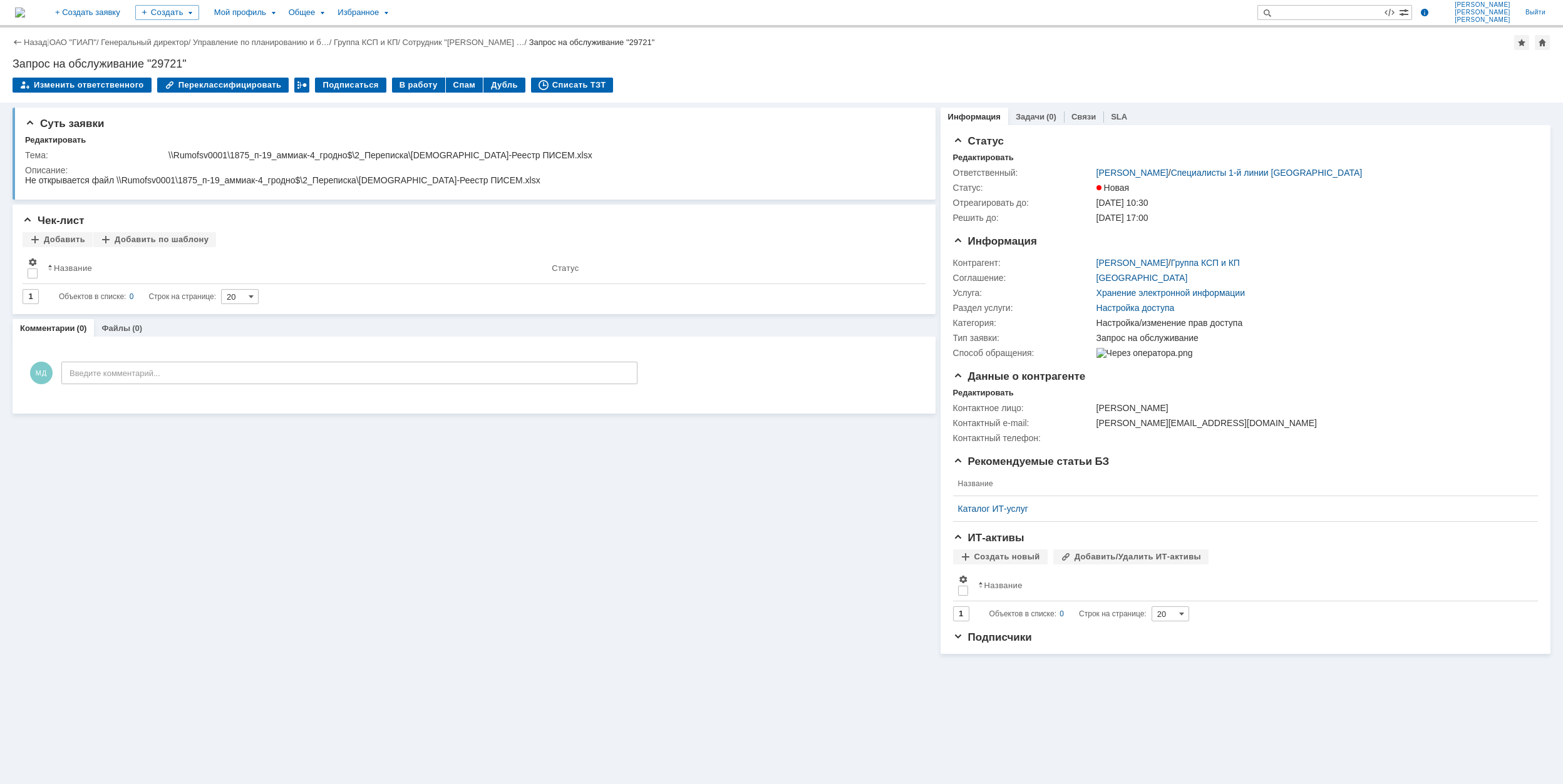
click at [414, 77] on div "Назад | ОАО "ГИАП" / Генеральный директор / Управление по планированию и б… / Г…" at bounding box center [782, 65] width 1563 height 75
click at [410, 89] on div "В работу" at bounding box center [418, 85] width 53 height 15
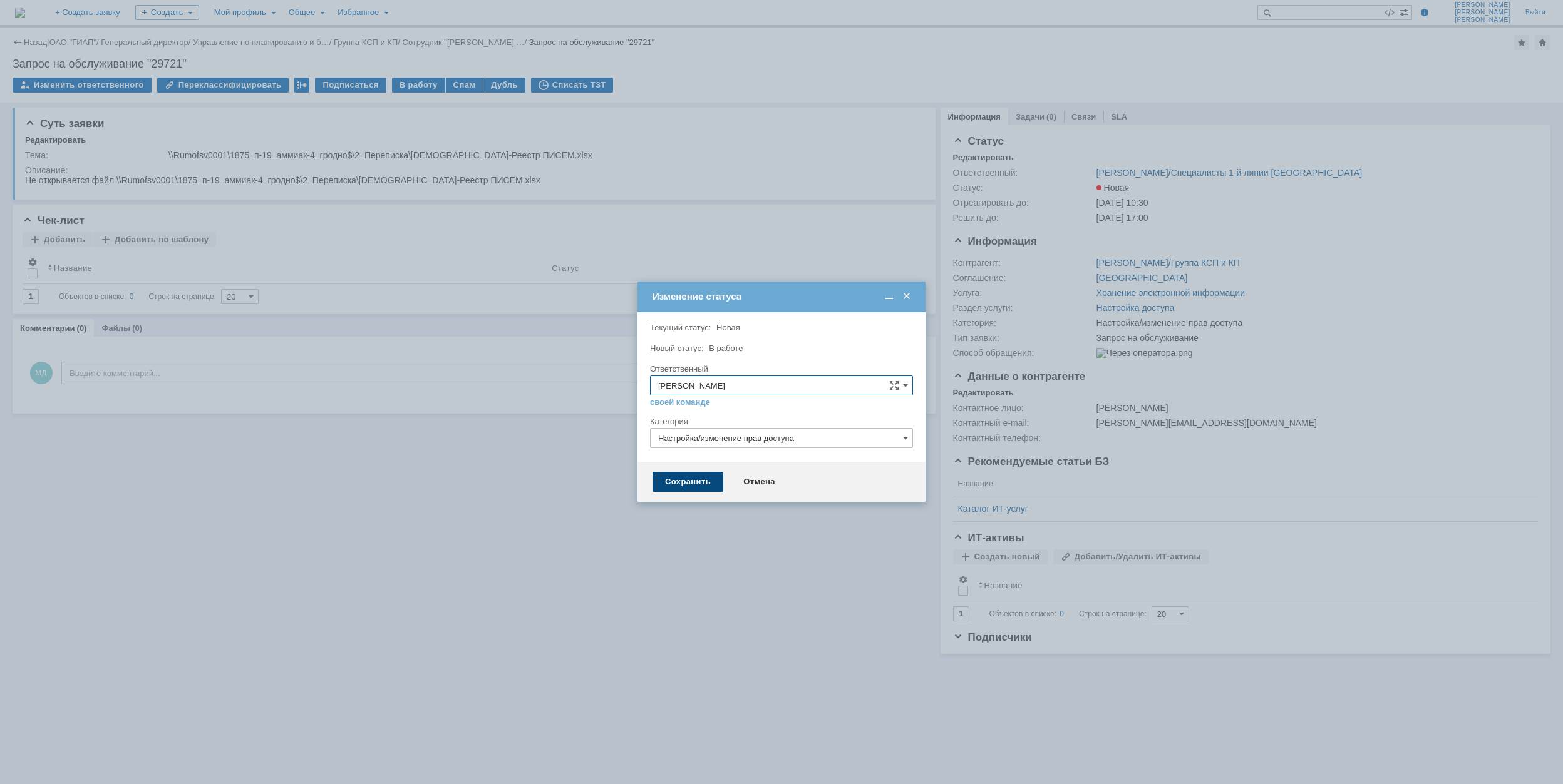
click at [686, 473] on div "Сохранить" at bounding box center [688, 482] width 71 height 20
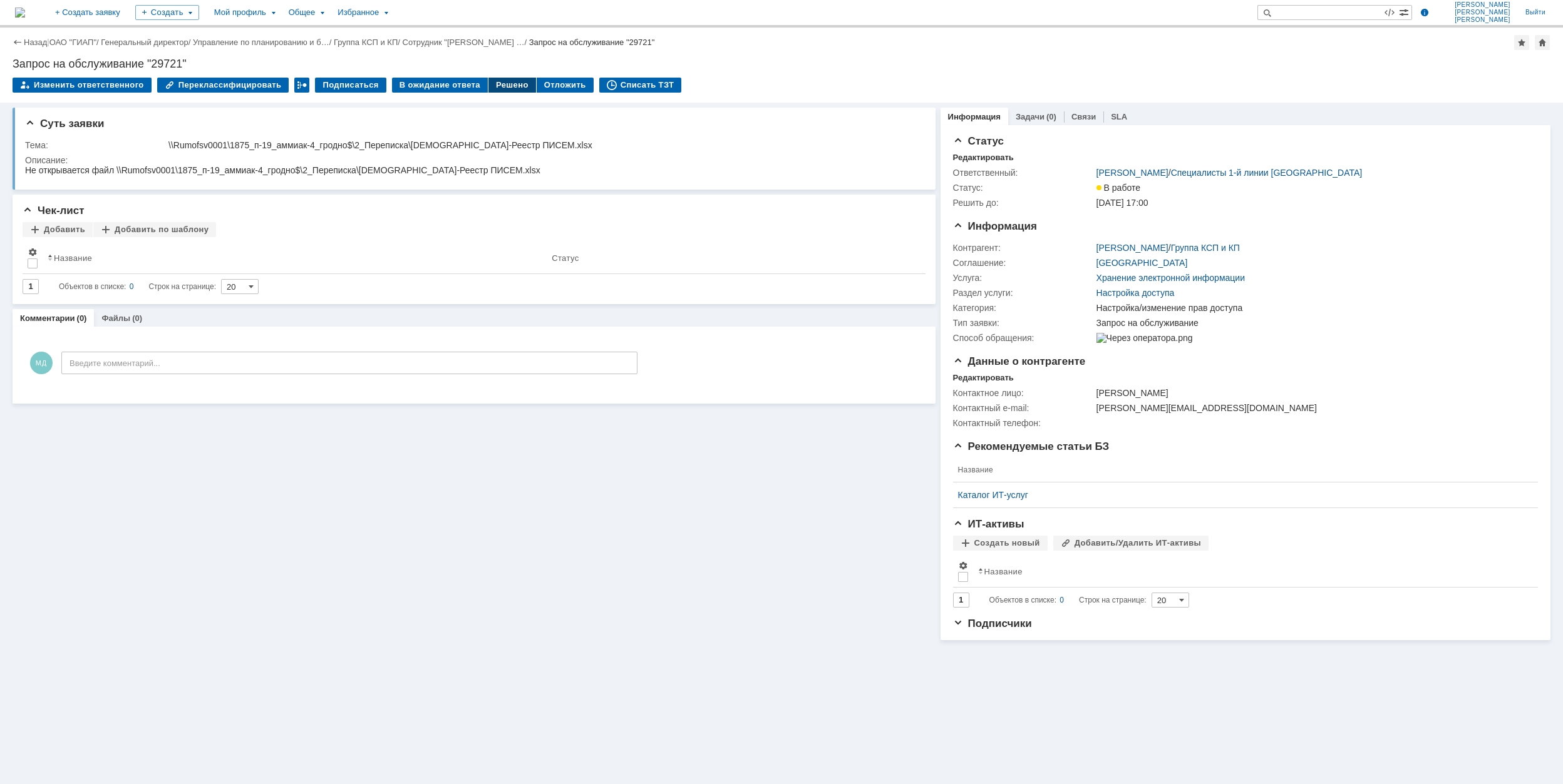
click at [491, 82] on div "Решено" at bounding box center [512, 85] width 48 height 15
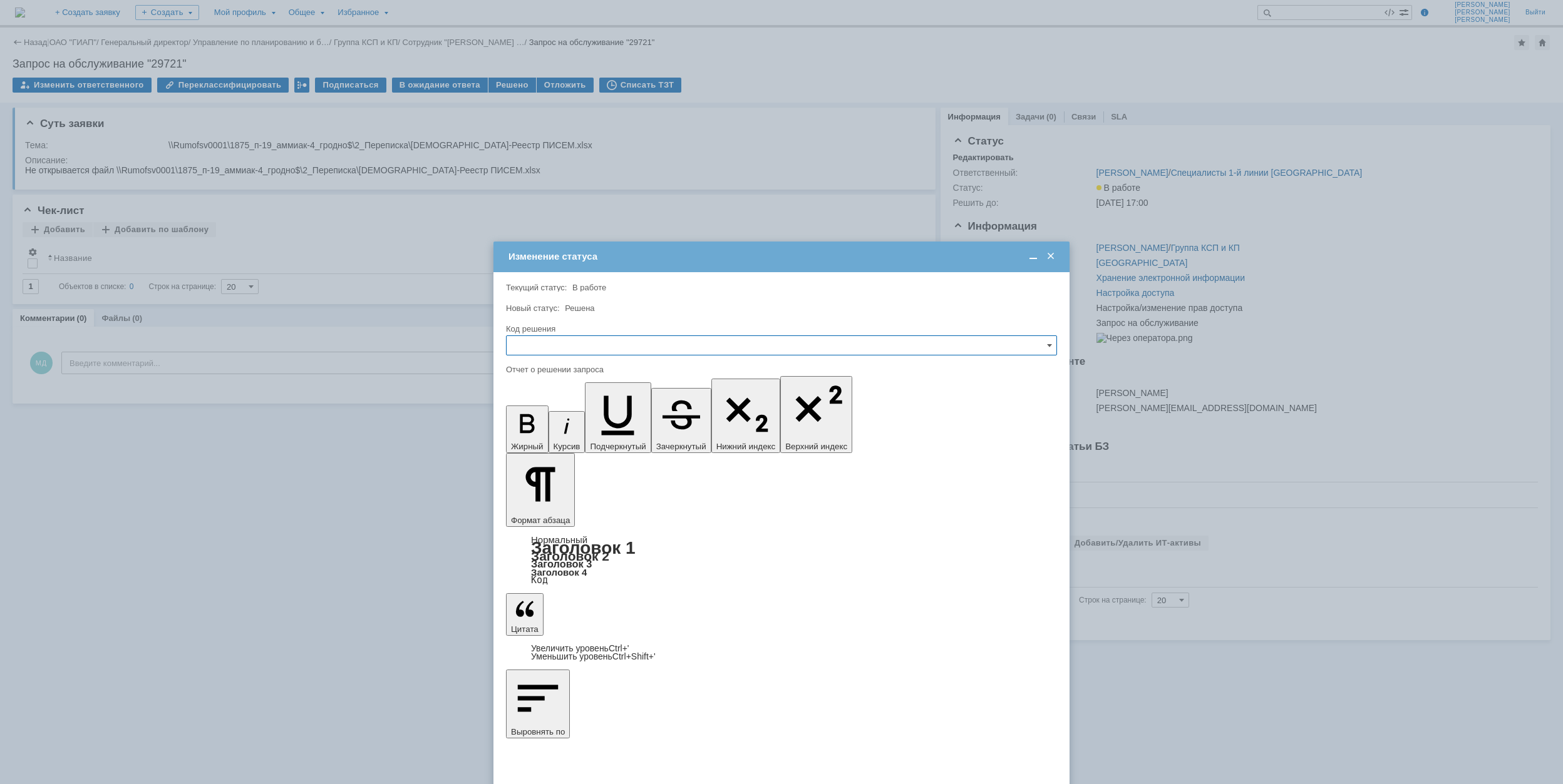
click at [657, 338] on input "text" at bounding box center [782, 346] width 551 height 20
click at [600, 428] on span "Решено" at bounding box center [782, 430] width 534 height 10
type input "Решено"
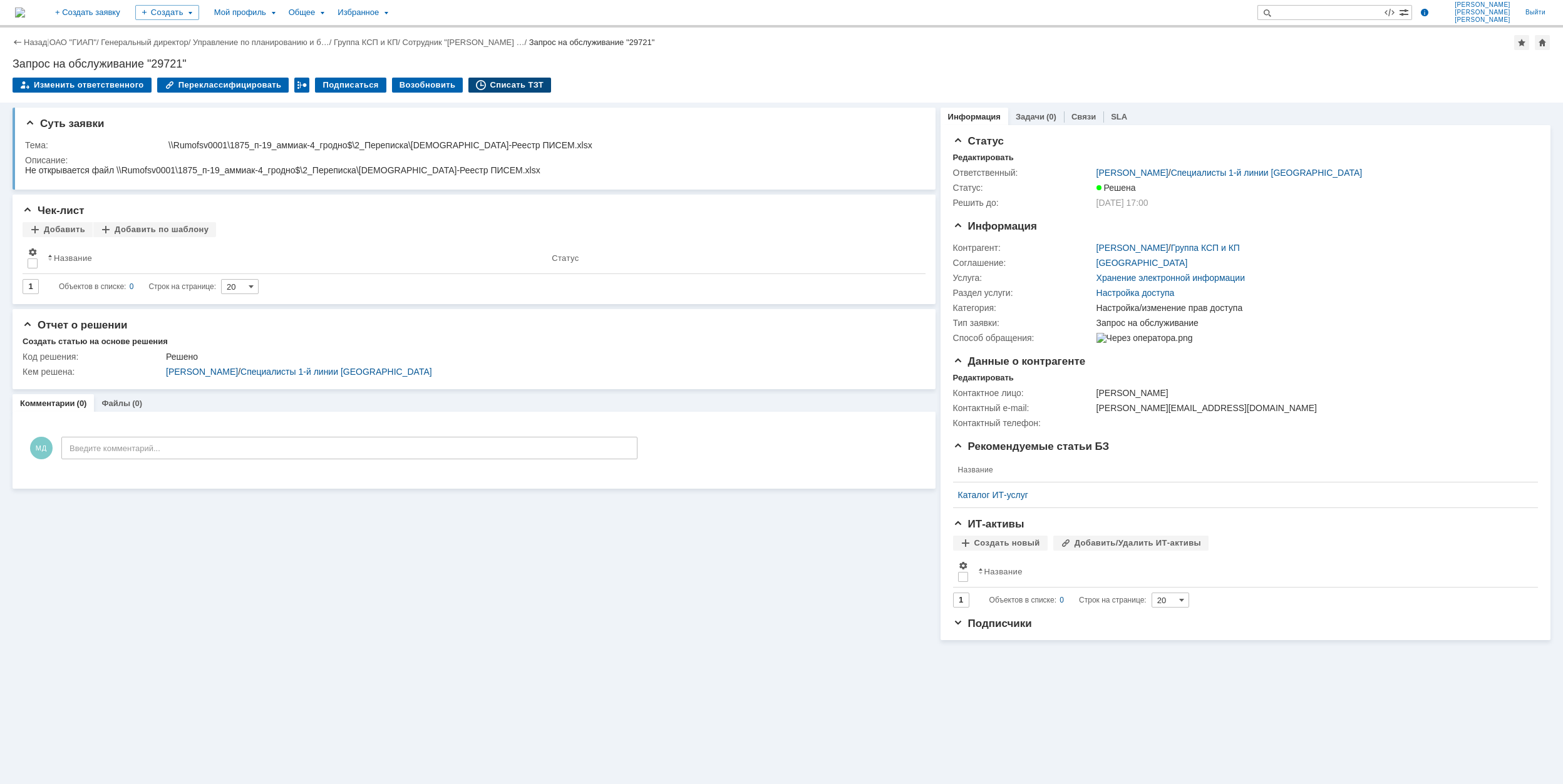
click at [517, 89] on div "Списать ТЗТ" at bounding box center [509, 85] width 83 height 15
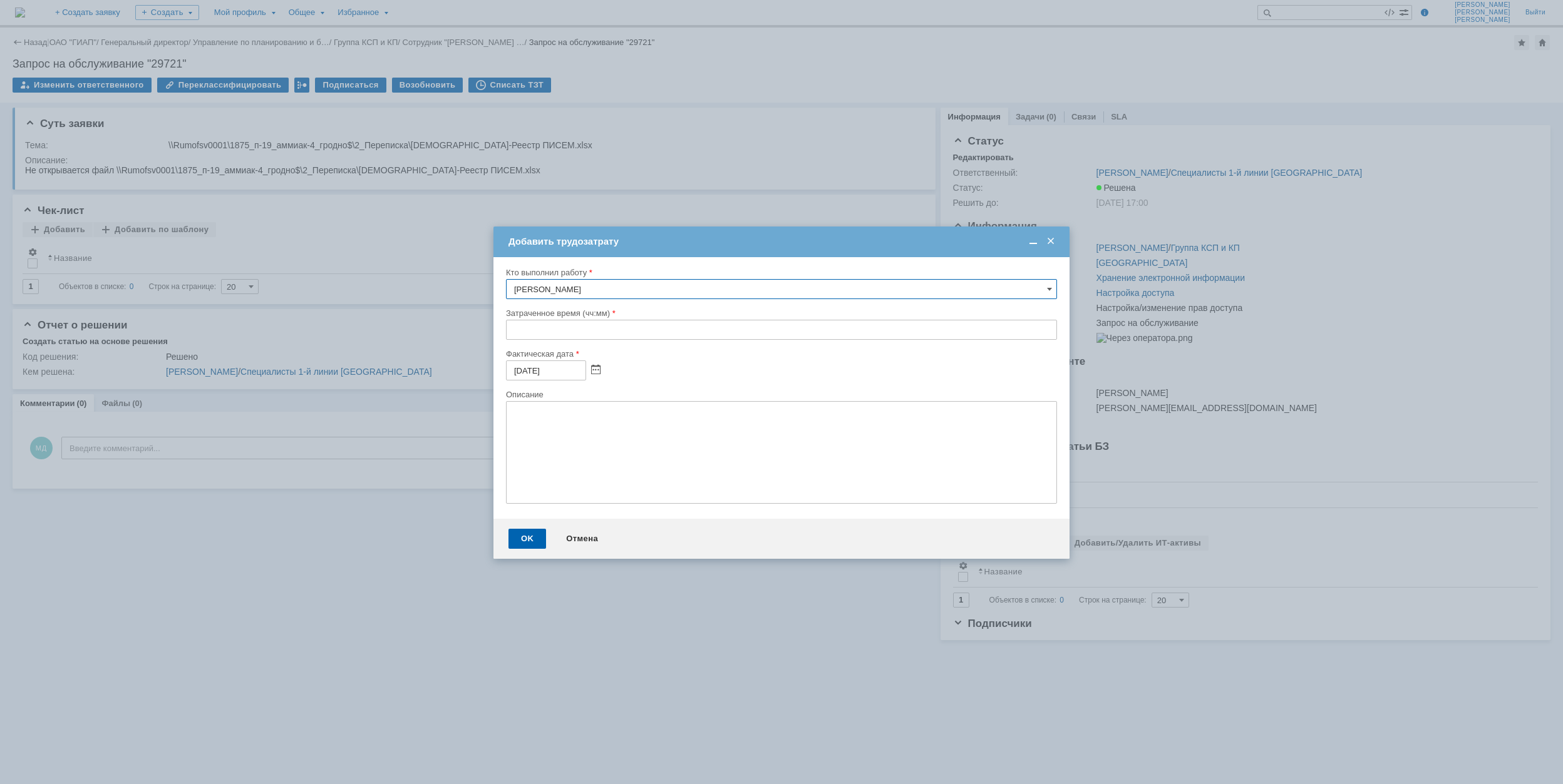
click at [508, 332] on input "text" at bounding box center [782, 330] width 551 height 20
type input "00:30"
click at [528, 536] on div "OK" at bounding box center [527, 539] width 38 height 20
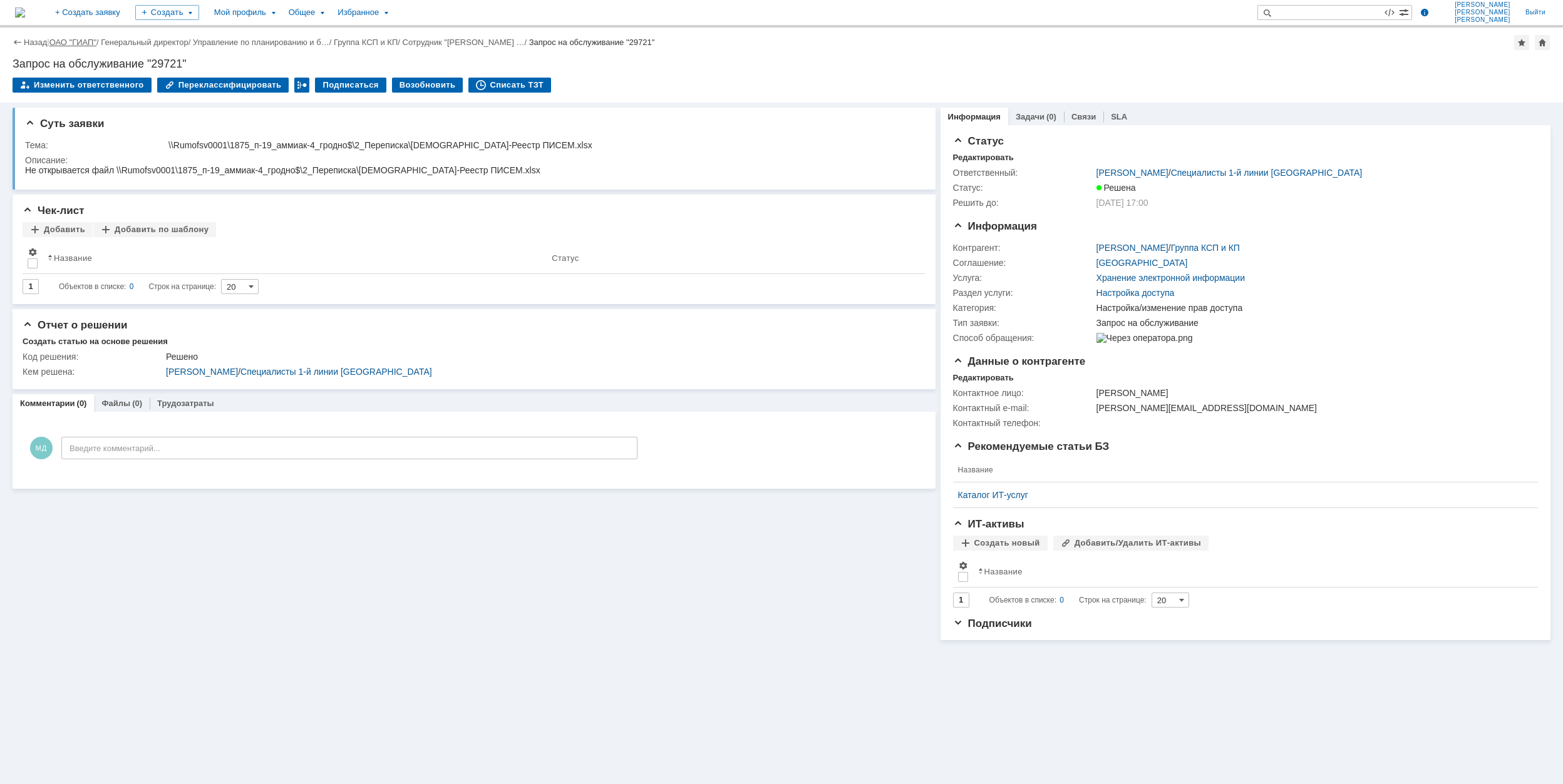
click at [89, 38] on link "ОАО "ГИАП"" at bounding box center [73, 42] width 47 height 9
